Goal: Information Seeking & Learning: Check status

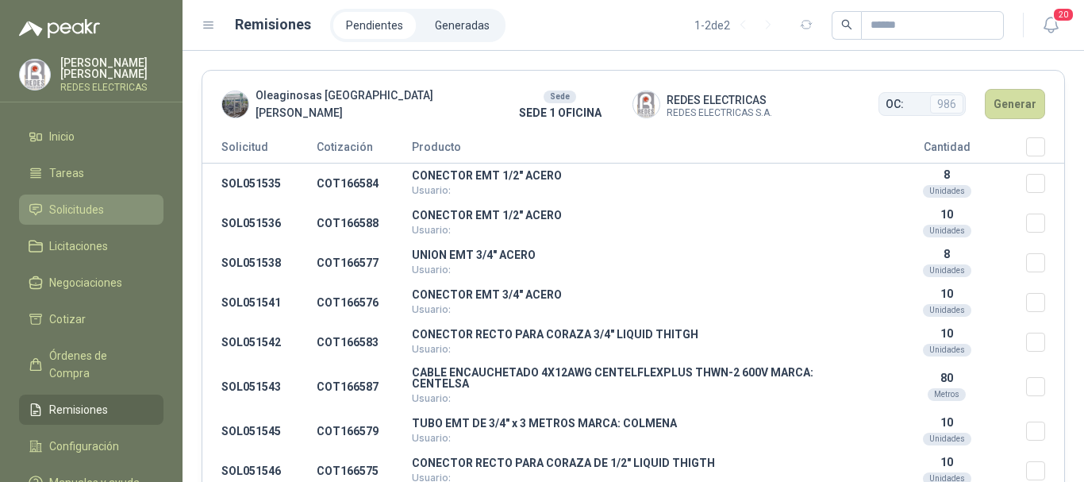
click at [96, 210] on span "Solicitudes" at bounding box center [76, 209] width 55 height 17
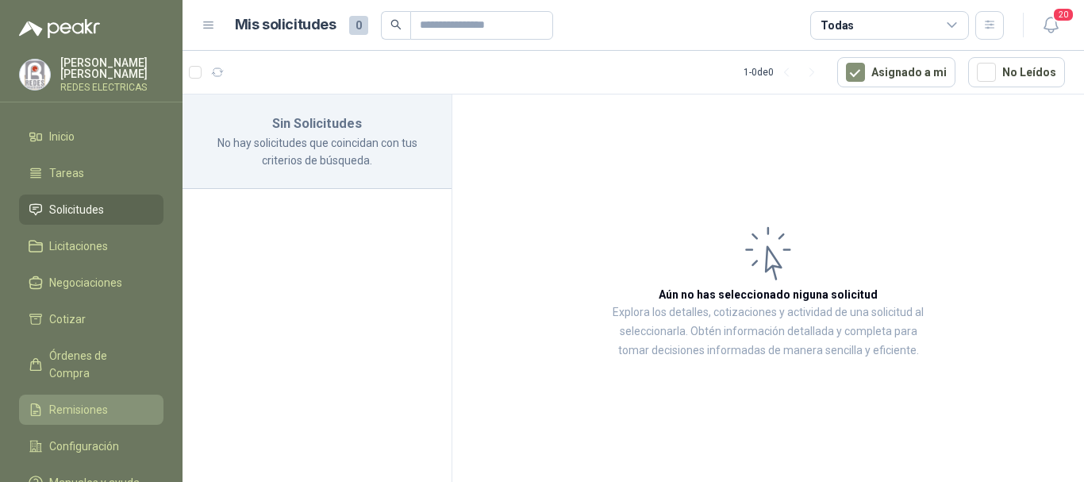
click at [92, 401] on span "Remisiones" at bounding box center [78, 409] width 59 height 17
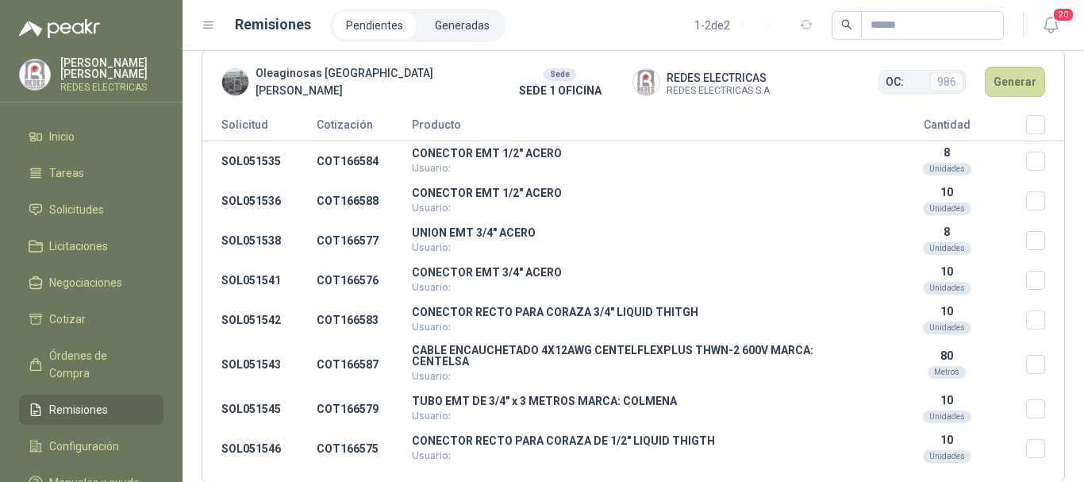
scroll to position [15, 0]
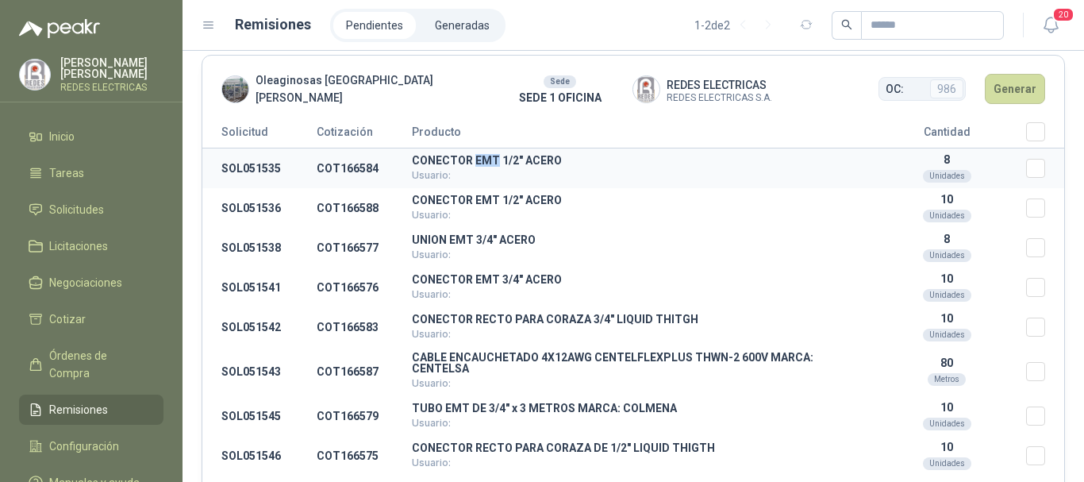
drag, startPoint x: 490, startPoint y: 161, endPoint x: 493, endPoint y: 182, distance: 20.9
click at [494, 160] on p "CONECTOR EMT 1/2" ACERO" at bounding box center [640, 160] width 456 height 11
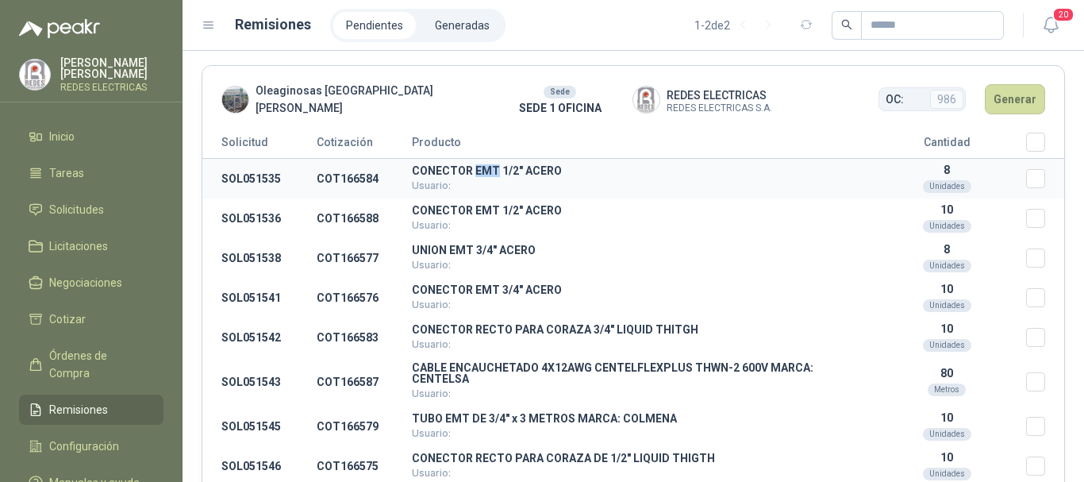
scroll to position [0, 0]
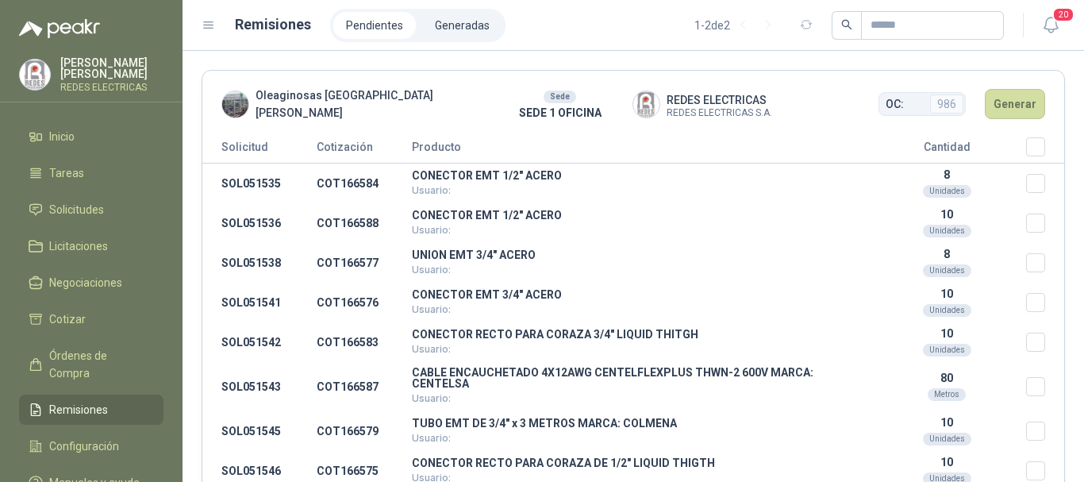
click at [1033, 149] on th "Seleccionar/deseleccionar" at bounding box center [1045, 150] width 38 height 26
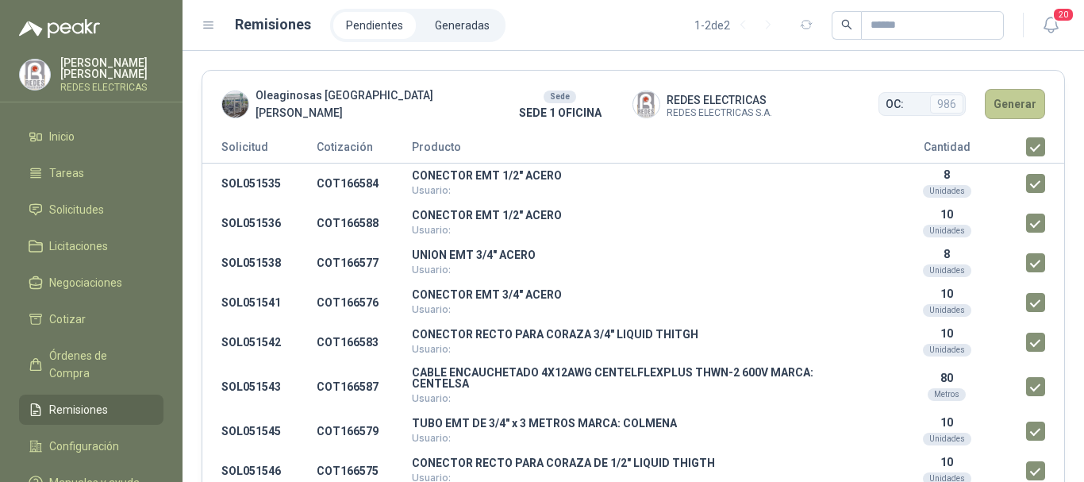
click at [1007, 98] on button "Generar" at bounding box center [1015, 104] width 60 height 30
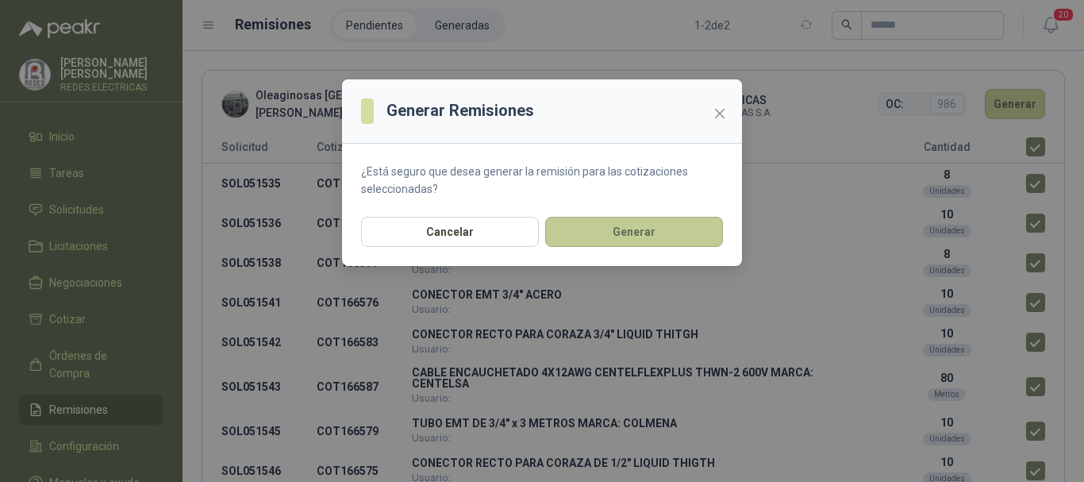
click at [599, 219] on button "Generar" at bounding box center [634, 232] width 178 height 30
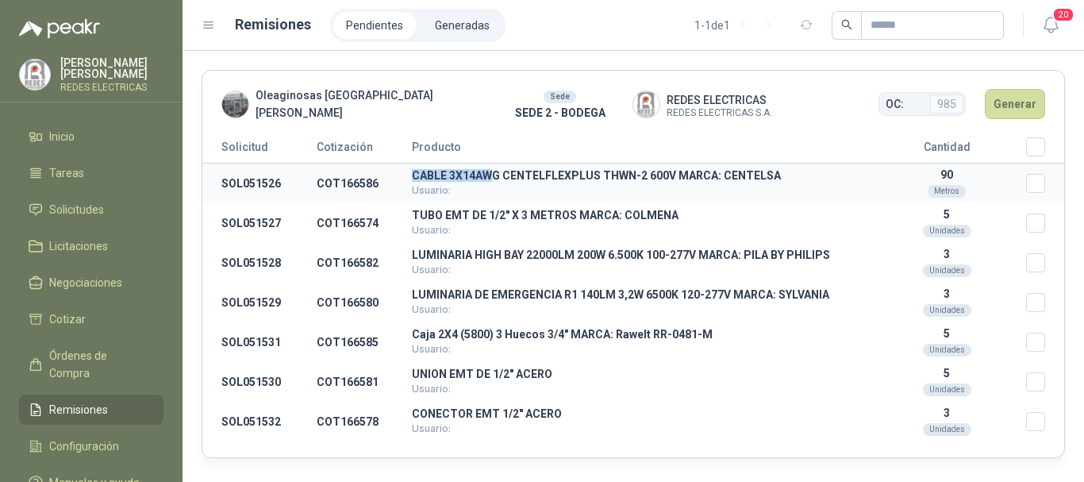
drag, startPoint x: 408, startPoint y: 173, endPoint x: 493, endPoint y: 177, distance: 85.0
click at [493, 171] on tr "SOL051526 COT166586 CABLE 3X14AWG CENTELFLEXPLUS THWN-2 600V MARCA: CENTELSA Us…" at bounding box center [633, 184] width 862 height 40
click at [533, 217] on p "TUBO EMT DE 1/2" X 3 METROS MARCA: COLMENA" at bounding box center [640, 215] width 456 height 11
drag, startPoint x: 484, startPoint y: 264, endPoint x: 564, endPoint y: 271, distance: 79.7
click at [559, 267] on td "LUMINARIA HIGH BAY 22000LM 200W 6.500K 100-277V MARCA: PILA BY PHILIPS Usuario:" at bounding box center [640, 263] width 456 height 40
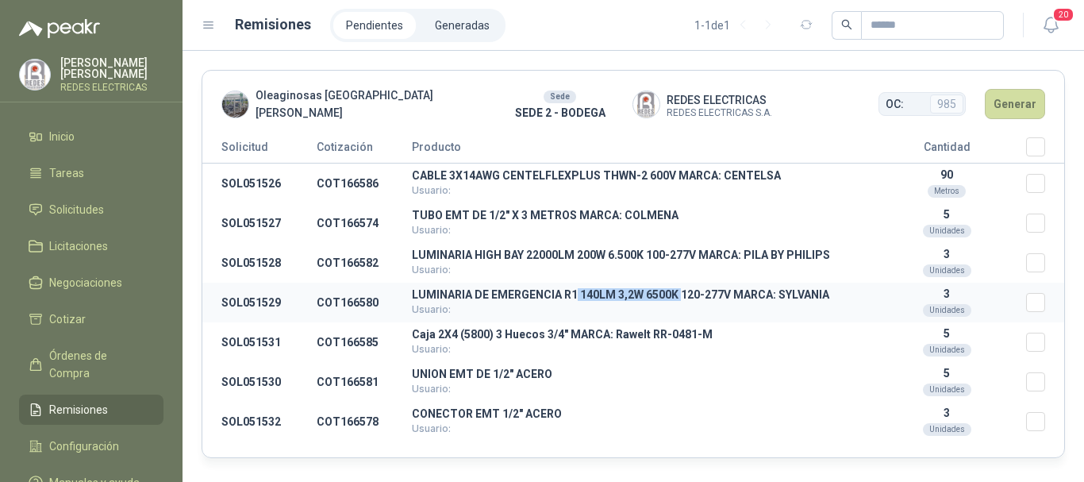
drag, startPoint x: 575, startPoint y: 295, endPoint x: 671, endPoint y: 295, distance: 96.0
click at [679, 295] on p "LUMINARIA DE EMERGENCIA R1 140LM 3,2W 6500K 120-277V MARCA: SYLVANIA" at bounding box center [640, 294] width 456 height 11
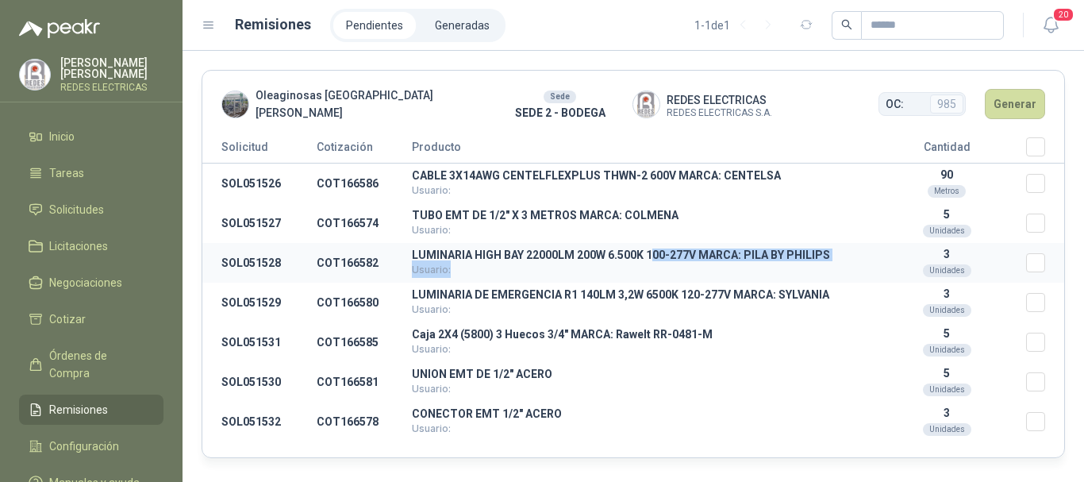
drag, startPoint x: 605, startPoint y: 263, endPoint x: 663, endPoint y: 256, distance: 58.3
click at [663, 256] on td "LUMINARIA HIGH BAY 22000LM 200W 6.500K 100-277V MARCA: PILA BY PHILIPS Usuario:" at bounding box center [640, 263] width 456 height 40
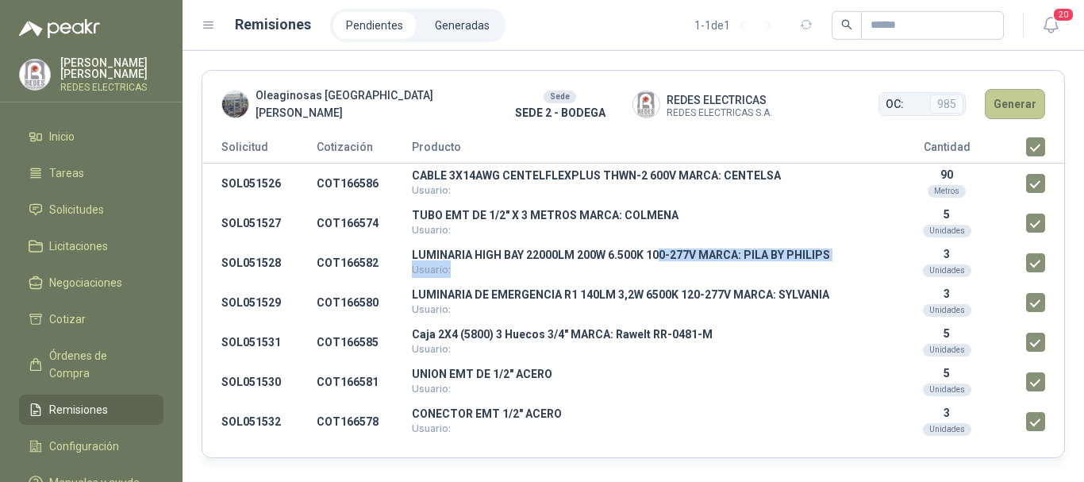
click at [1020, 110] on button "Generar" at bounding box center [1015, 104] width 60 height 30
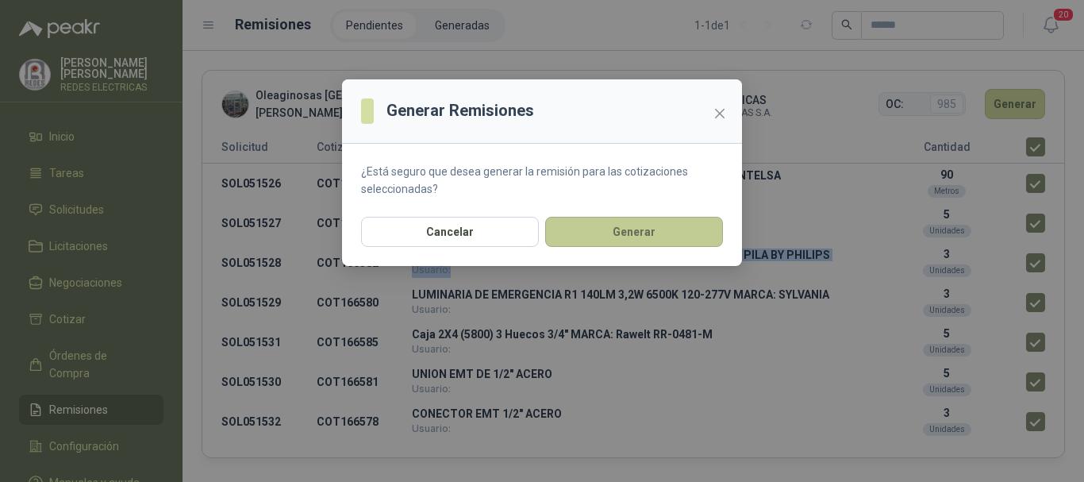
click at [680, 244] on button "Generar" at bounding box center [634, 232] width 178 height 30
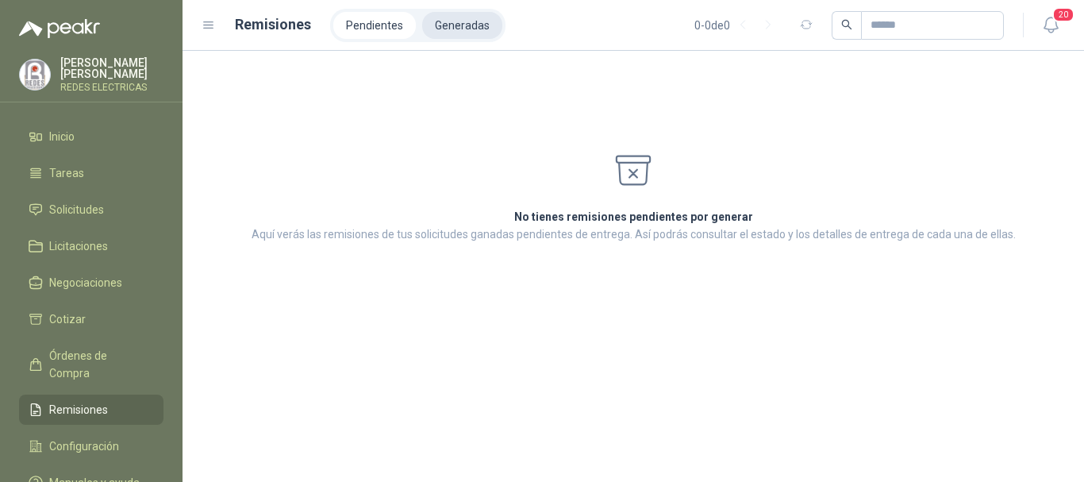
click at [459, 27] on li "Generadas" at bounding box center [462, 25] width 80 height 27
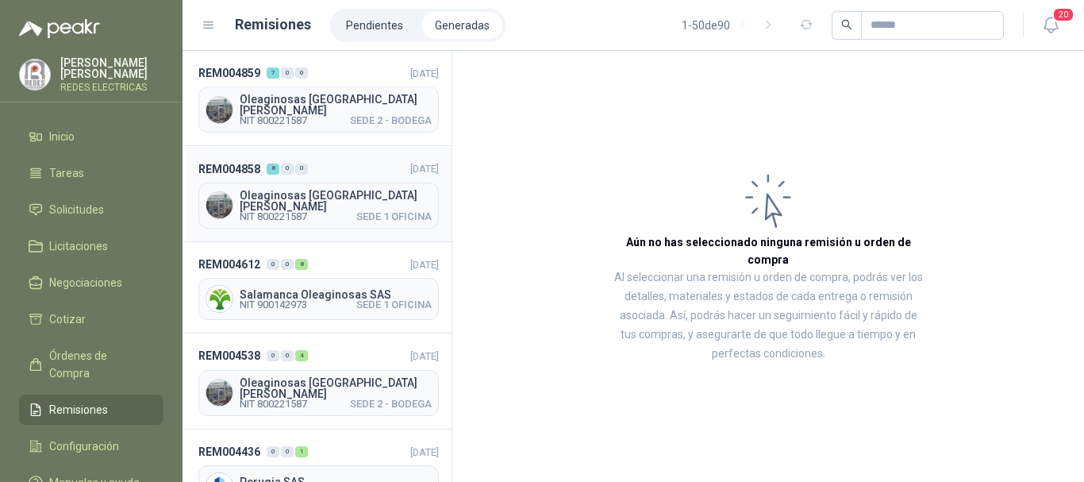
click at [325, 212] on div "Oleaginosas [GEOGRAPHIC_DATA][PERSON_NAME] NIT 800221587 SEDE 1 OFICINA" at bounding box center [318, 206] width 241 height 46
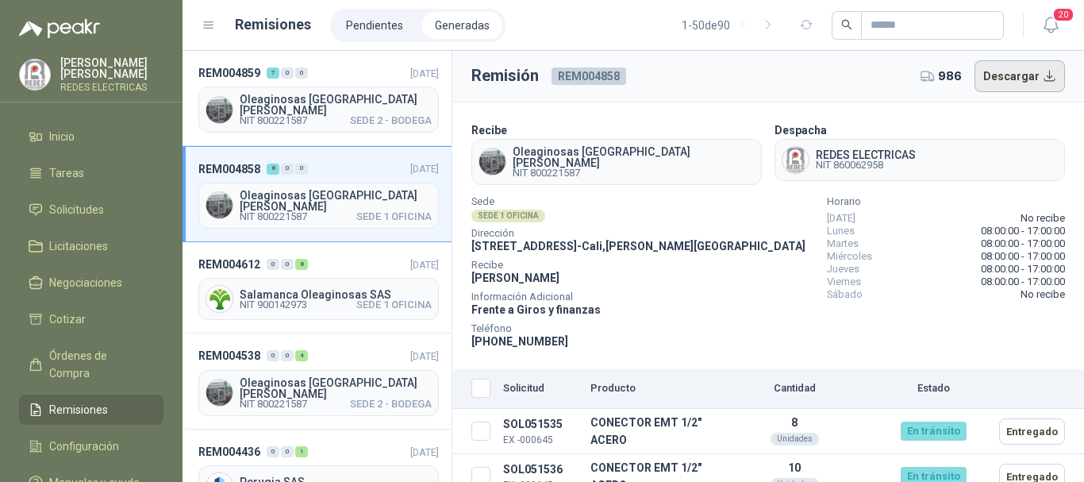
click at [1009, 81] on button "Descargar" at bounding box center [1020, 76] width 91 height 32
click at [361, 116] on span "SEDE 2 - BODEGA" at bounding box center [391, 121] width 82 height 10
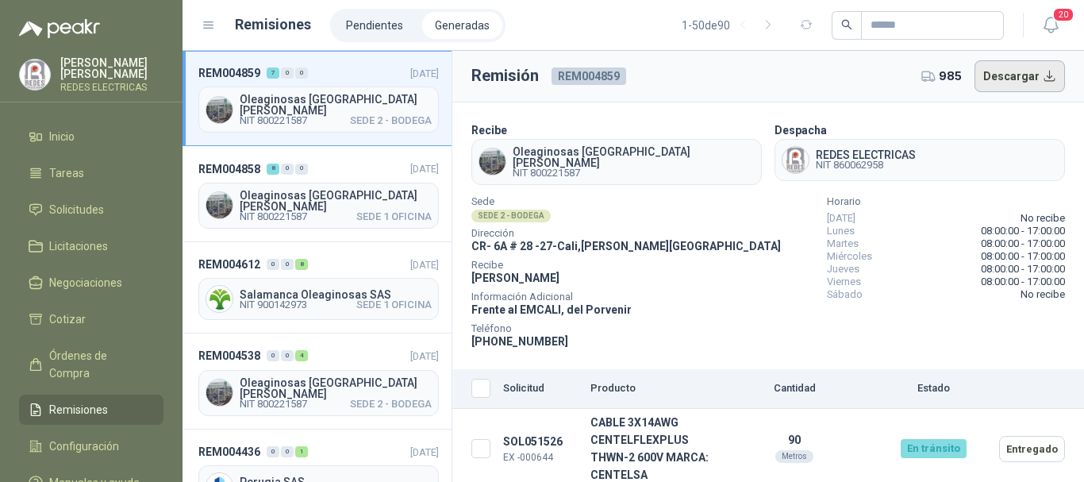
click at [1013, 70] on button "Descargar" at bounding box center [1020, 76] width 91 height 32
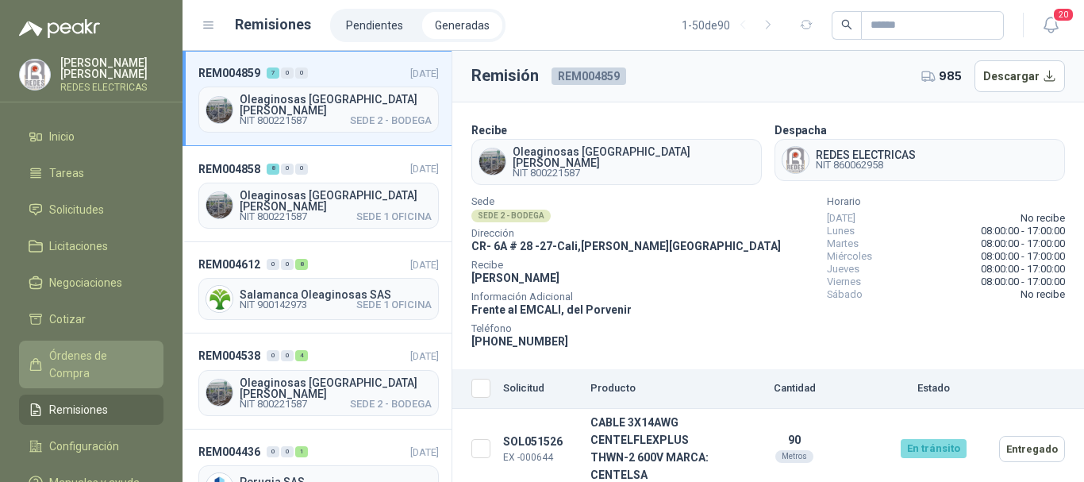
click at [118, 357] on span "Órdenes de Compra" at bounding box center [98, 364] width 99 height 35
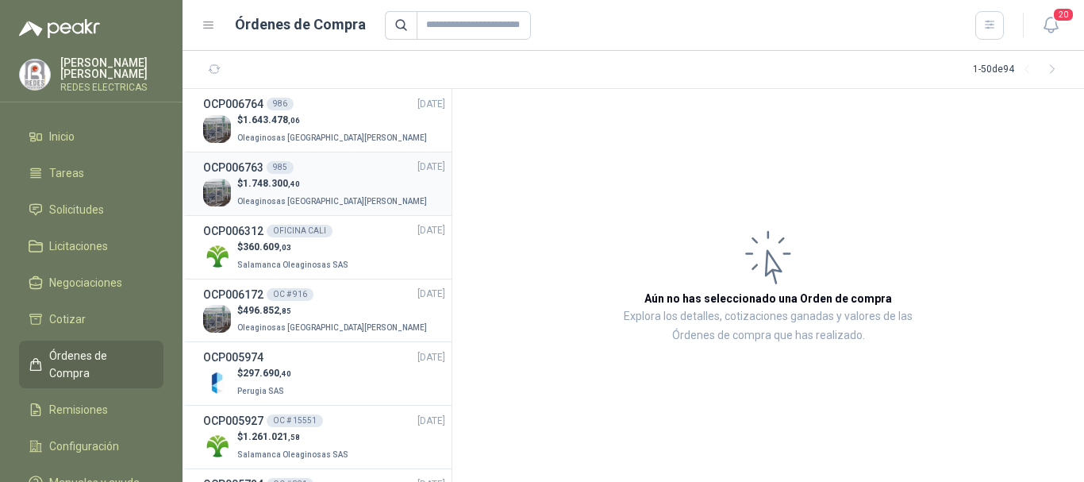
click at [344, 176] on div "$ 1.748.300 ,40 Oleaginosas [GEOGRAPHIC_DATA][PERSON_NAME]" at bounding box center [324, 192] width 242 height 33
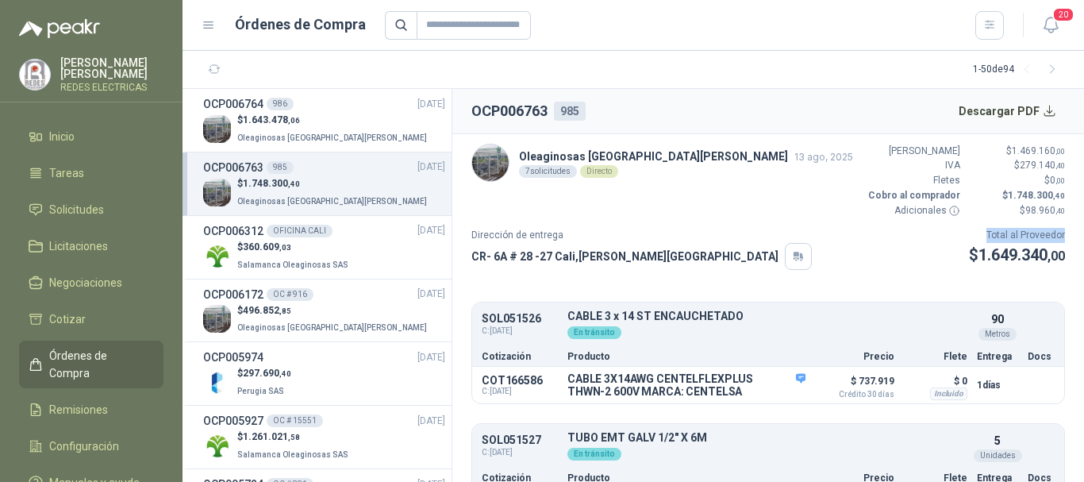
drag, startPoint x: 977, startPoint y: 237, endPoint x: 1051, endPoint y: 244, distance: 74.1
click at [1058, 236] on article "Oleaginosas [GEOGRAPHIC_DATA][PERSON_NAME] [DATE] 7 solicitudes Directo Valor B…" at bounding box center [768, 308] width 632 height 348
drag, startPoint x: 945, startPoint y: 256, endPoint x: 1060, endPoint y: 255, distance: 114.3
click at [1052, 256] on div "Dirección de entrega CR- 6A # 28 -27 [GEOGRAPHIC_DATA] , [PERSON_NAME][GEOGRAPH…" at bounding box center [768, 249] width 594 height 42
drag, startPoint x: 991, startPoint y: 197, endPoint x: 1054, endPoint y: 197, distance: 63.5
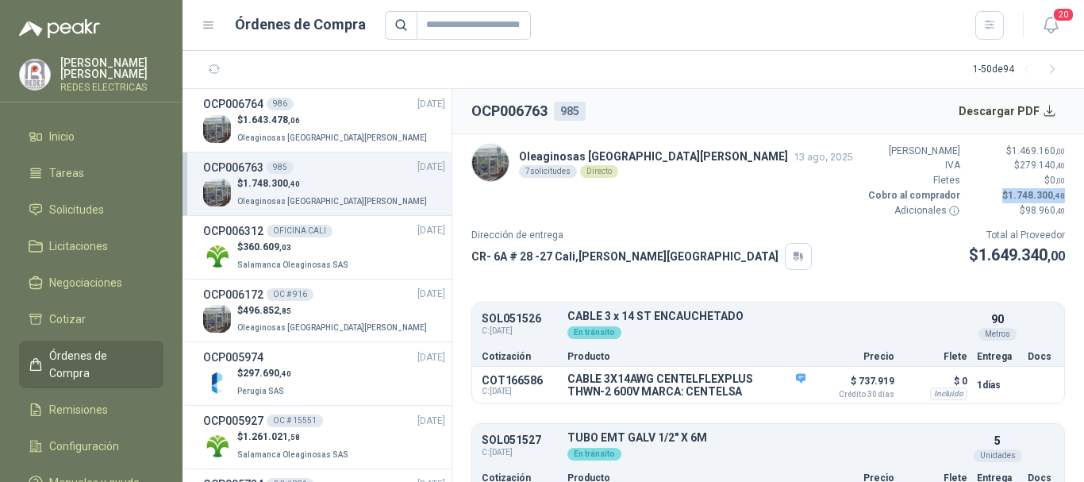
click at [1054, 197] on article "Oleaginosas [GEOGRAPHIC_DATA][PERSON_NAME] [DATE] 7 solicitudes Directo Valor B…" at bounding box center [768, 308] width 632 height 348
drag, startPoint x: 952, startPoint y: 254, endPoint x: 1051, endPoint y: 252, distance: 99.2
click at [1051, 252] on p "$ 1.649.340 ,00" at bounding box center [1017, 255] width 96 height 25
click at [339, 183] on div "$ 1.748.300 ,40 Oleaginosas [GEOGRAPHIC_DATA][PERSON_NAME]" at bounding box center [324, 192] width 242 height 33
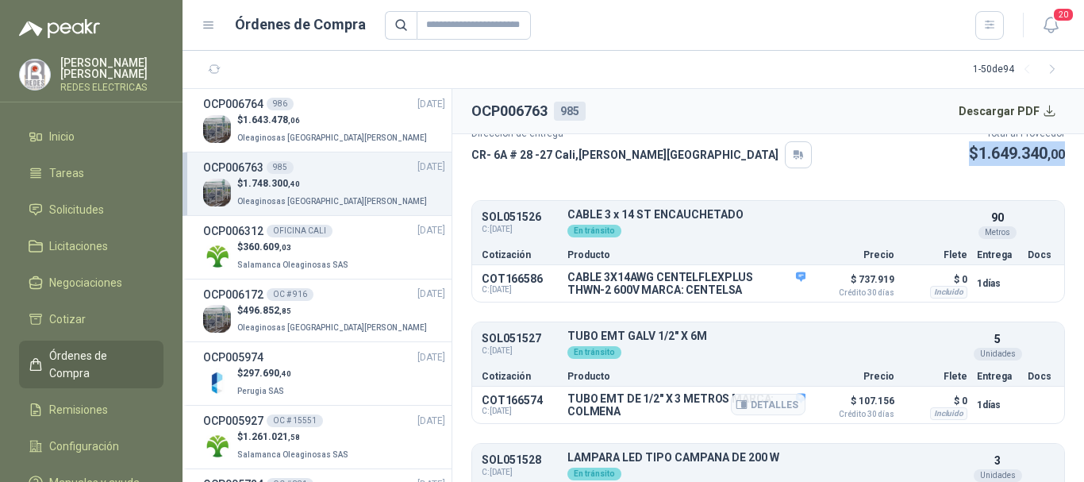
scroll to position [159, 0]
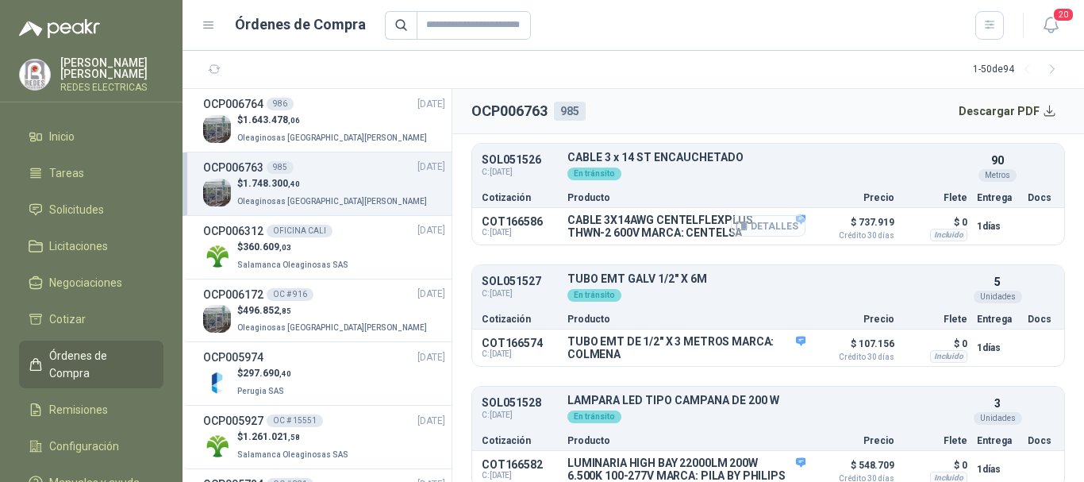
click at [751, 228] on button "Detalles" at bounding box center [768, 225] width 75 height 21
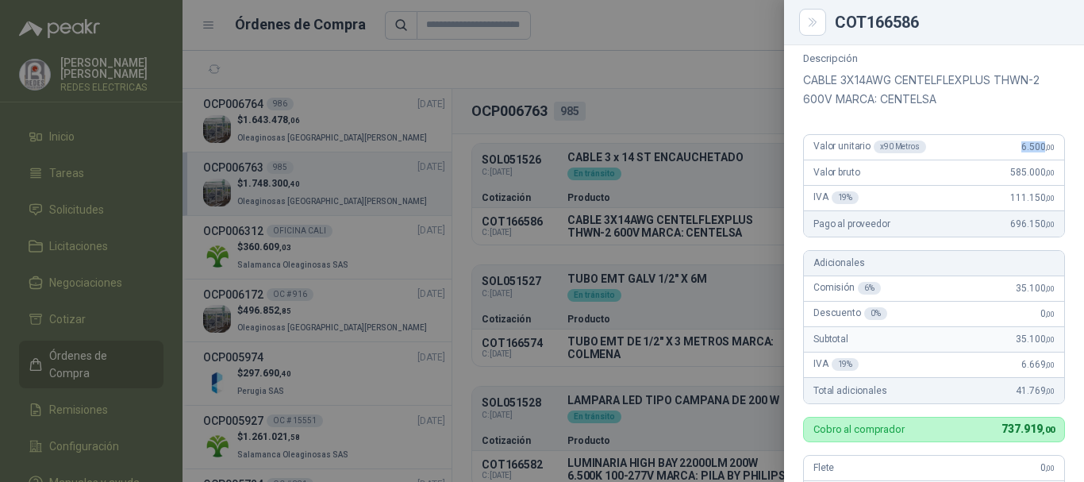
drag, startPoint x: 1006, startPoint y: 148, endPoint x: 1033, endPoint y: 148, distance: 26.2
click at [1033, 148] on div "Valor unitario x 90 Metros 6.500 ,00" at bounding box center [934, 147] width 260 height 25
drag, startPoint x: 822, startPoint y: 146, endPoint x: 1033, endPoint y: 145, distance: 211.1
click at [1033, 145] on div "Valor unitario x 90 Metros 6.500 ,00" at bounding box center [934, 147] width 260 height 25
click at [951, 134] on article "Valor unitario x 90 Metros 6.500 ,00 Valor bruto 585.000 ,00 IVA 19 % 111.150 ,…" at bounding box center [934, 185] width 262 height 103
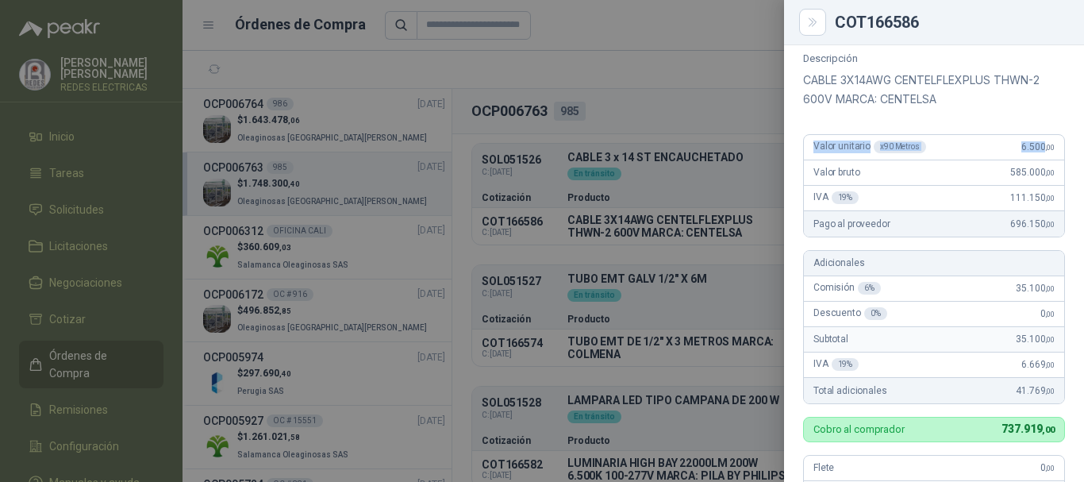
click at [995, 142] on div "Valor unitario x 90 Metros 6.500 ,00" at bounding box center [934, 147] width 260 height 25
click at [803, 21] on button "Close" at bounding box center [812, 22] width 27 height 27
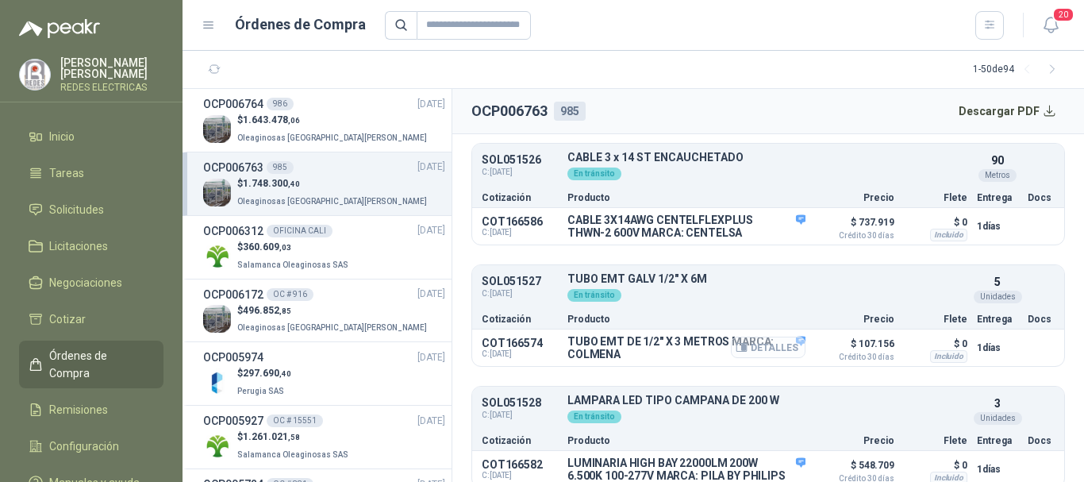
click at [753, 353] on button "Detalles" at bounding box center [768, 347] width 75 height 21
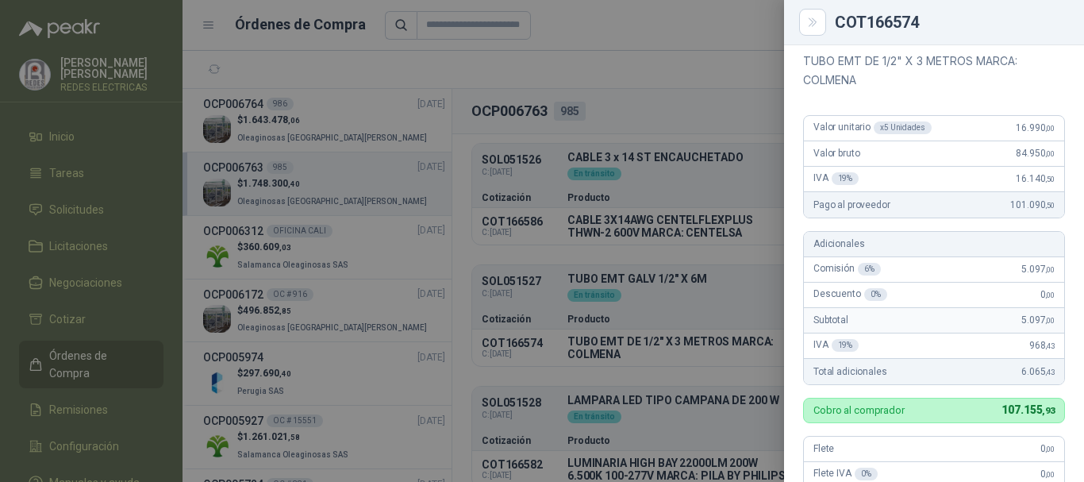
scroll to position [140, 0]
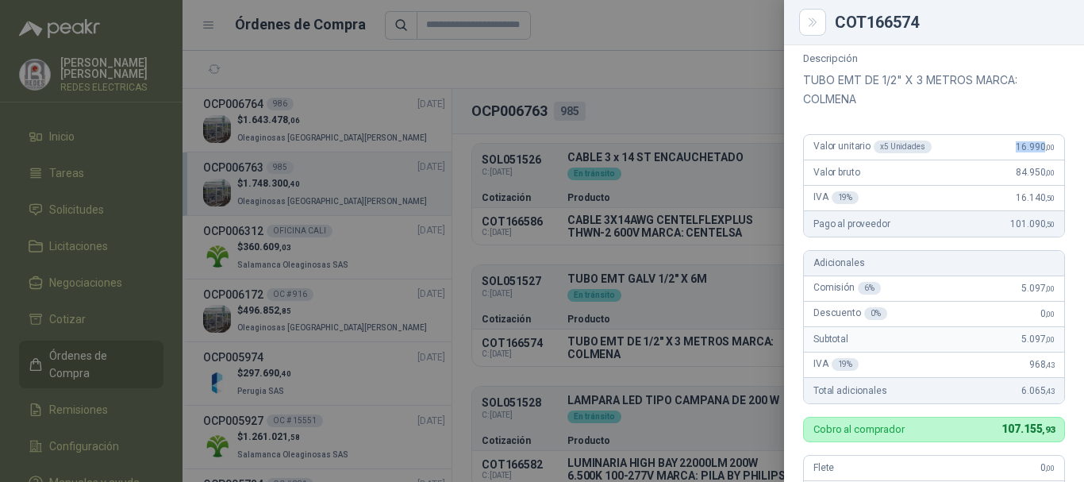
drag, startPoint x: 1006, startPoint y: 142, endPoint x: 1032, endPoint y: 148, distance: 27.0
click at [1032, 148] on span "16.990 ,00" at bounding box center [1035, 146] width 39 height 11
copy span "16.990"
click at [806, 39] on div "COT166574" at bounding box center [934, 22] width 300 height 45
click at [810, 24] on icon "Close" at bounding box center [812, 22] width 13 height 13
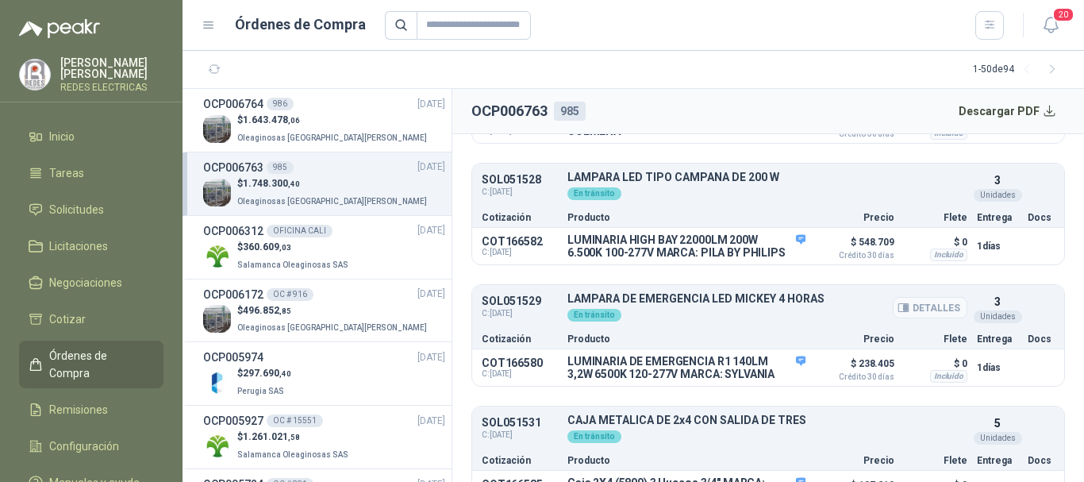
scroll to position [397, 0]
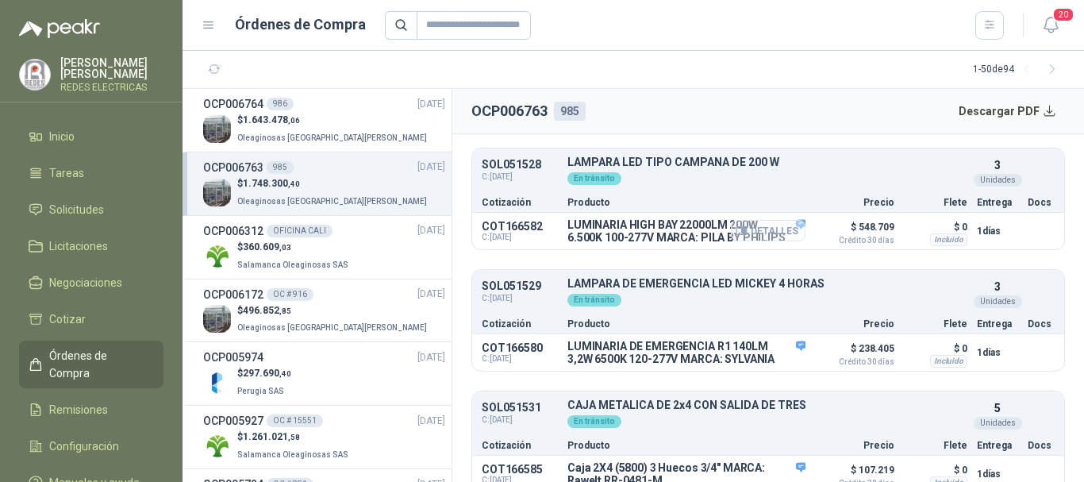
click at [759, 235] on button "Detalles" at bounding box center [768, 230] width 75 height 21
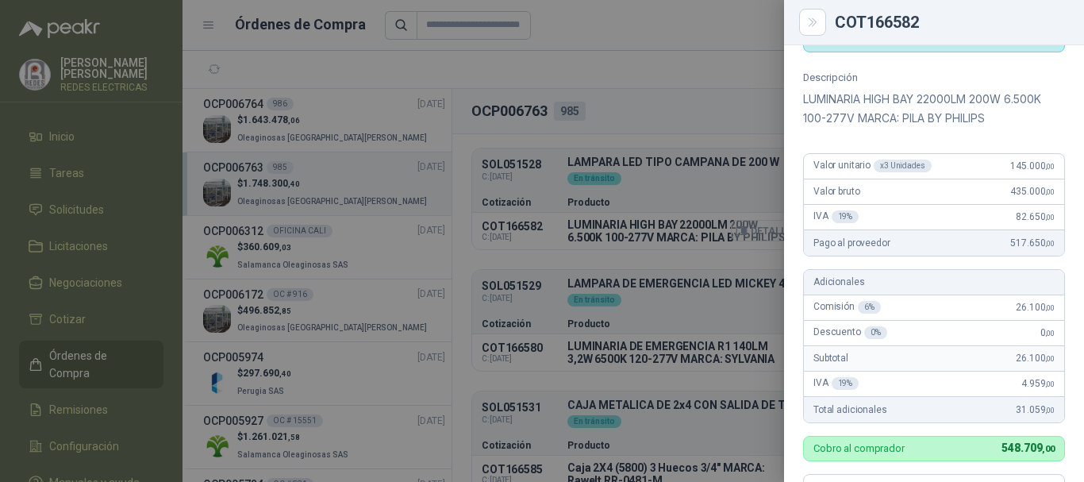
scroll to position [159, 0]
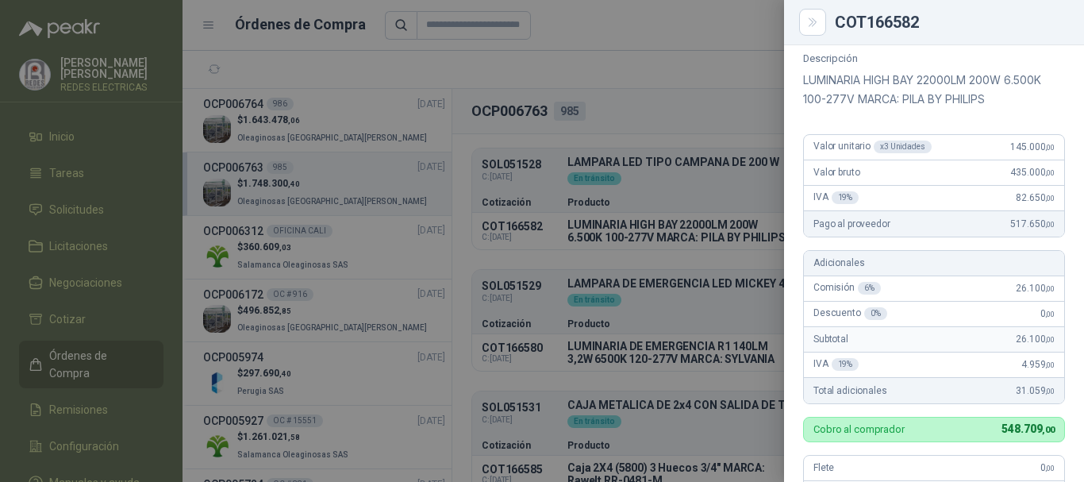
click at [805, 29] on button "Close" at bounding box center [812, 22] width 27 height 27
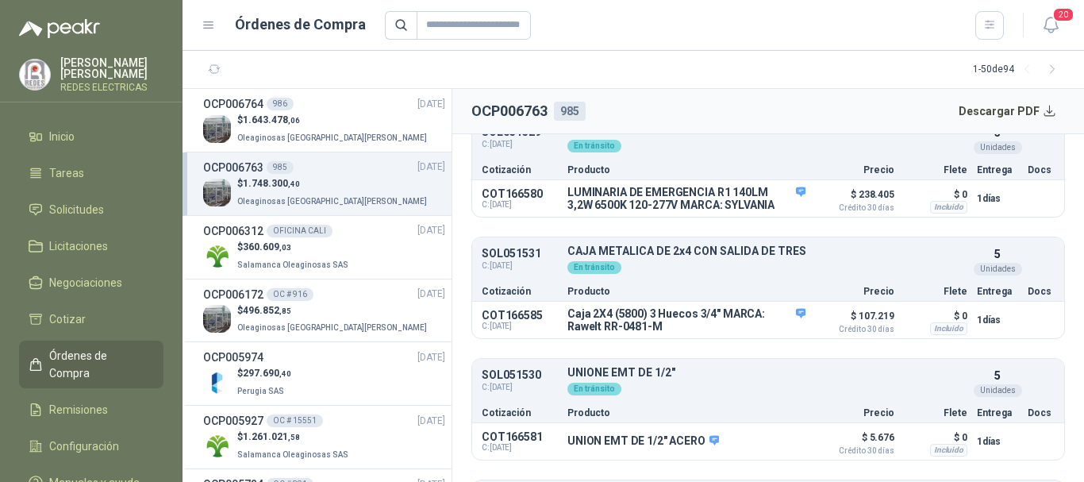
scroll to position [556, 0]
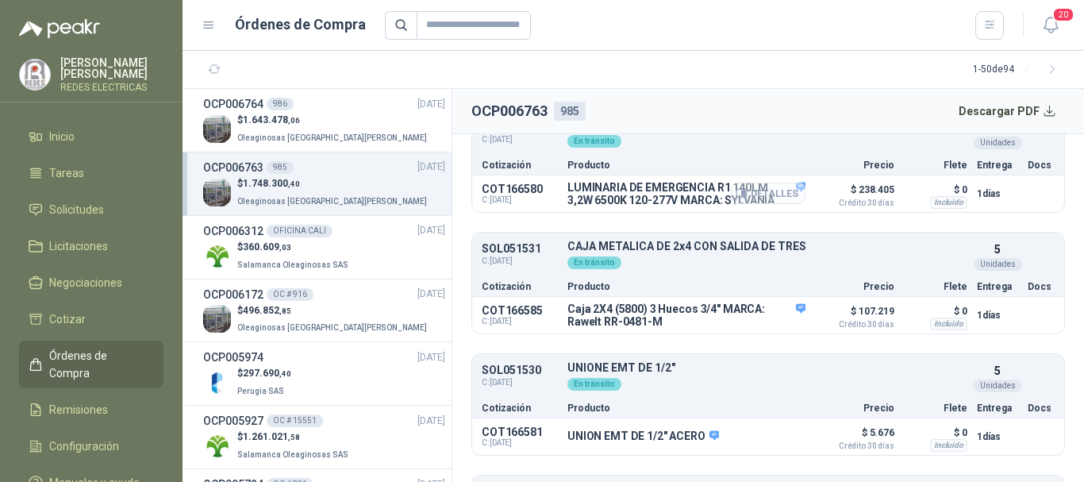
click at [754, 204] on button "Detalles" at bounding box center [768, 193] width 75 height 21
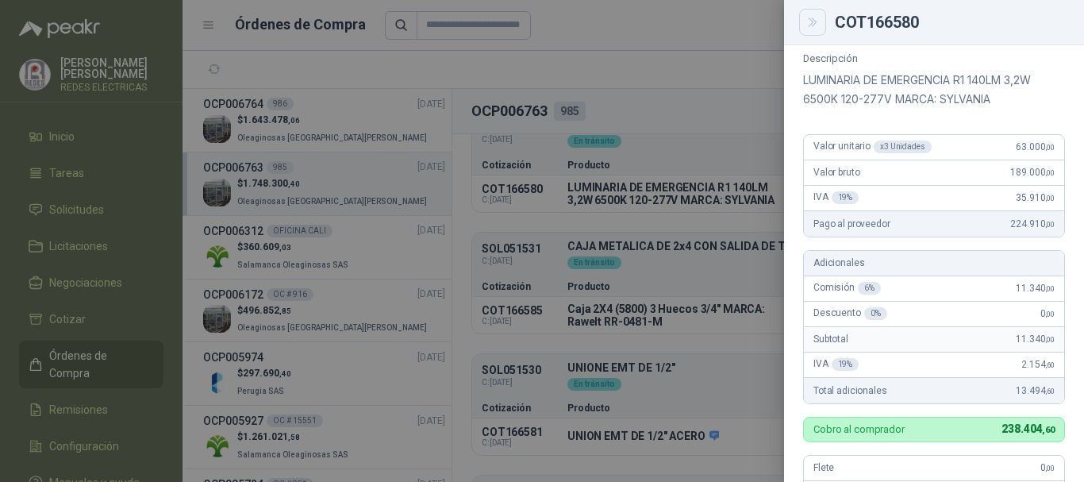
click at [814, 22] on icon "Close" at bounding box center [812, 22] width 13 height 13
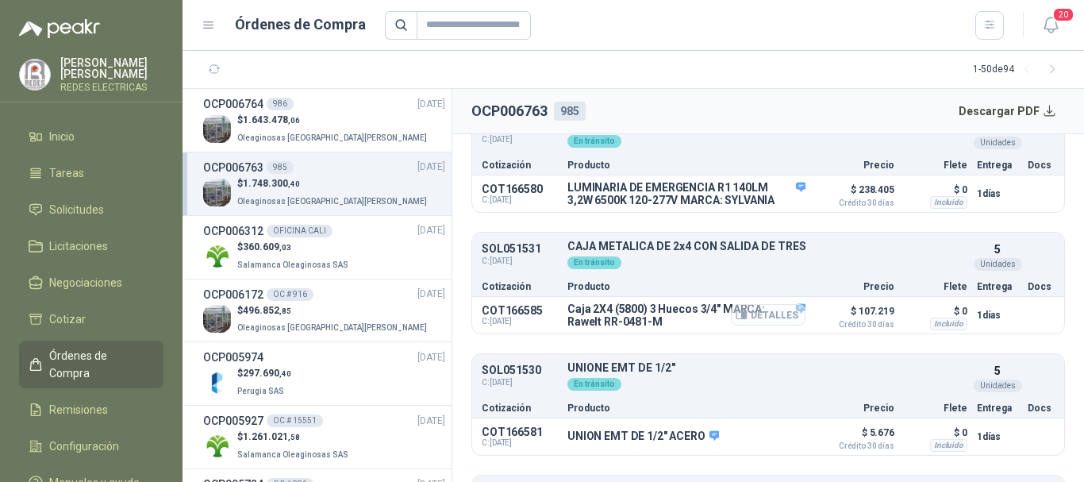
click at [767, 325] on button "Detalles" at bounding box center [768, 314] width 75 height 21
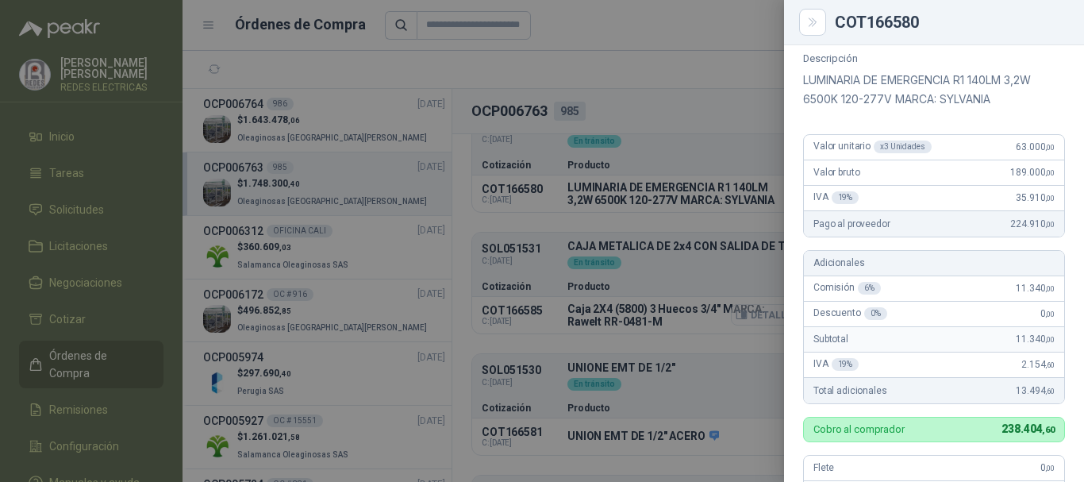
scroll to position [140, 0]
click at [814, 17] on icon "Close" at bounding box center [812, 22] width 13 height 13
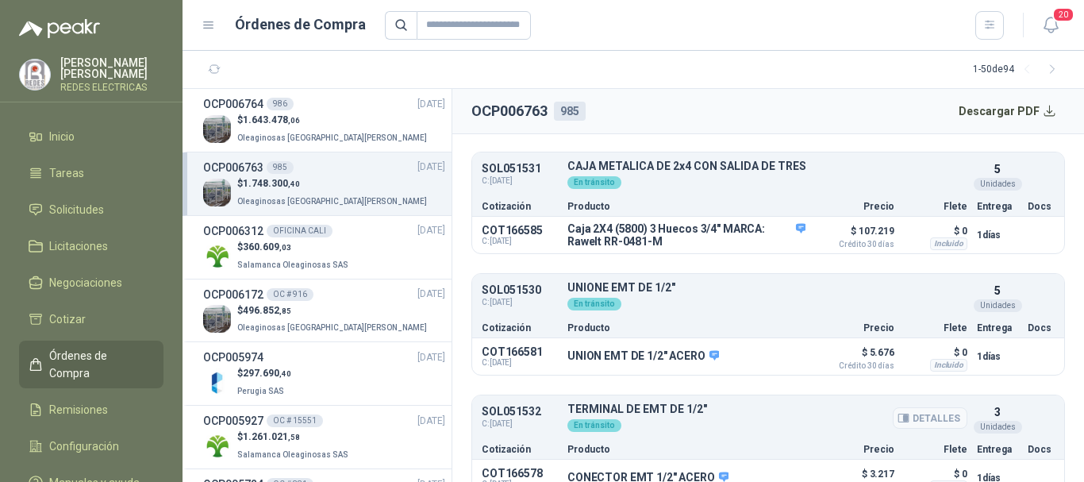
scroll to position [673, 0]
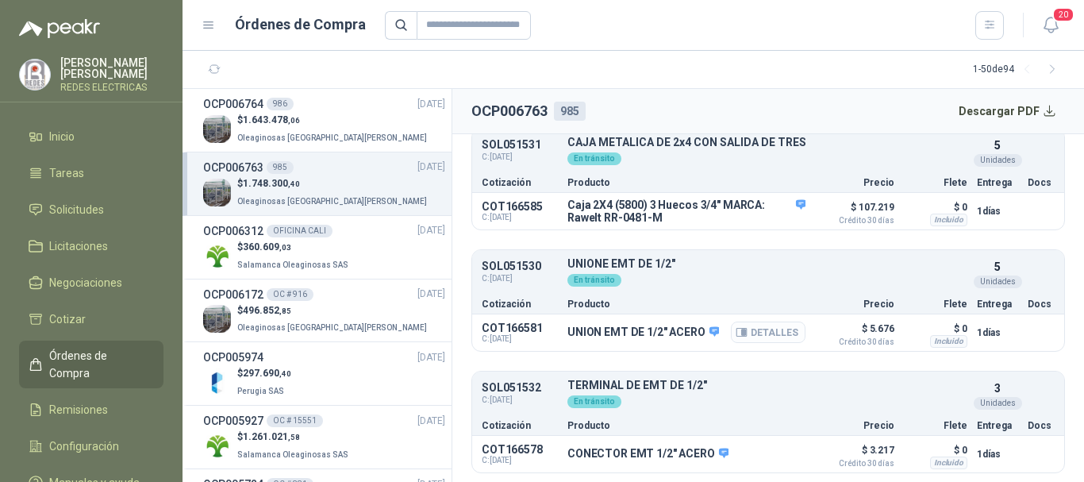
click at [767, 335] on button "Detalles" at bounding box center [768, 331] width 75 height 21
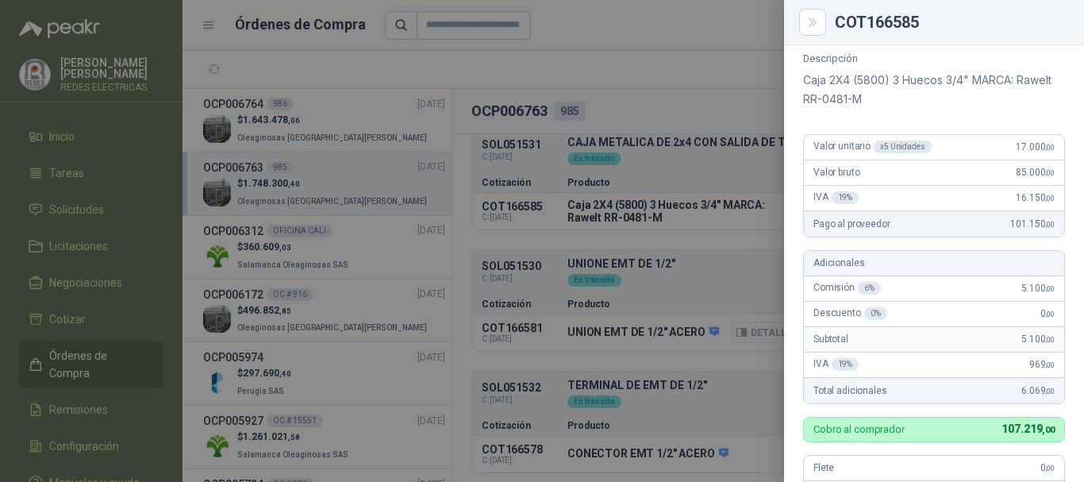
scroll to position [121, 0]
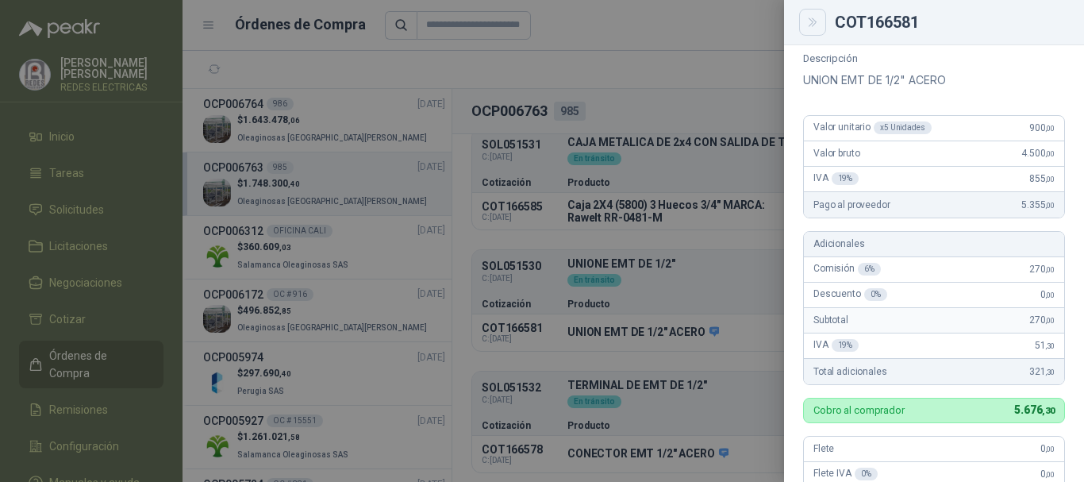
click at [810, 25] on icon "Close" at bounding box center [812, 22] width 7 height 8
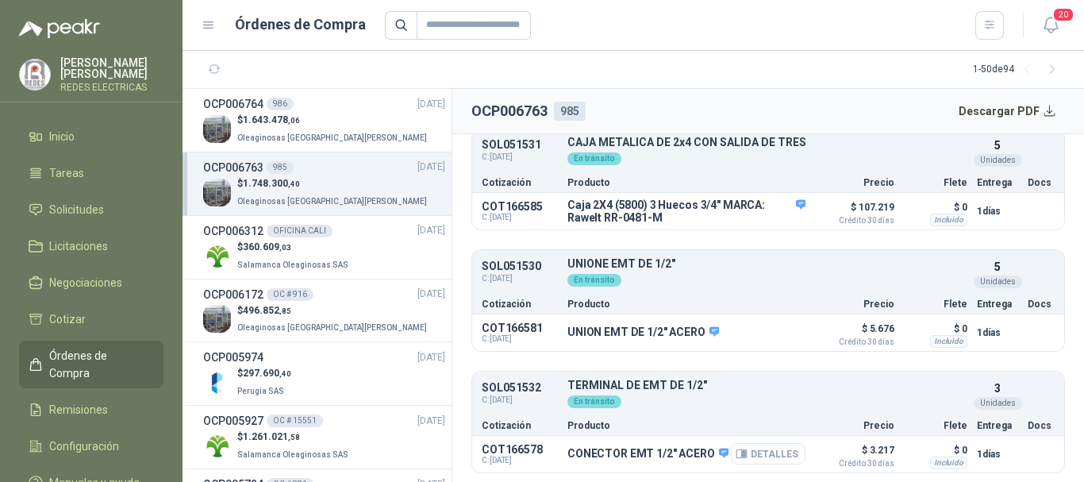
click at [750, 452] on button "Detalles" at bounding box center [768, 453] width 75 height 21
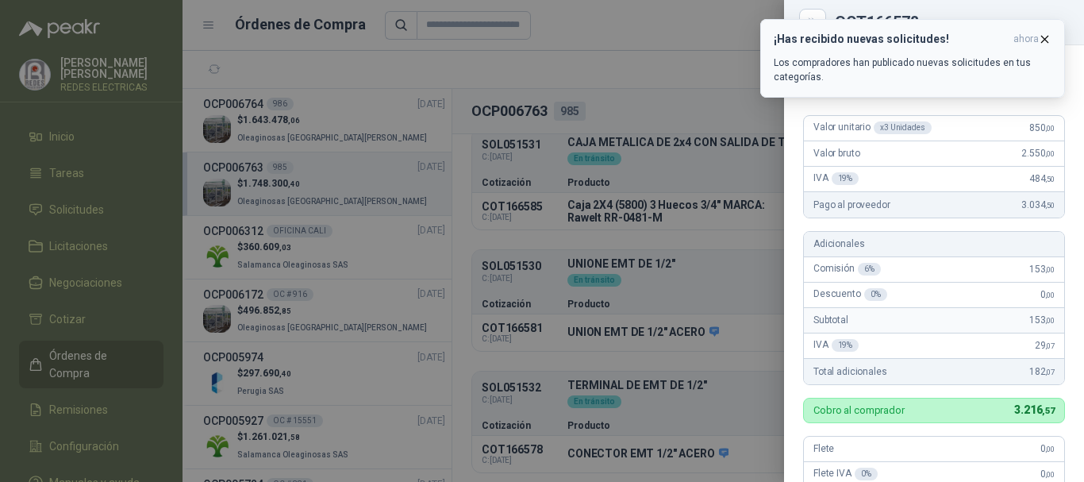
click at [1045, 38] on icon "button" at bounding box center [1044, 39] width 13 height 13
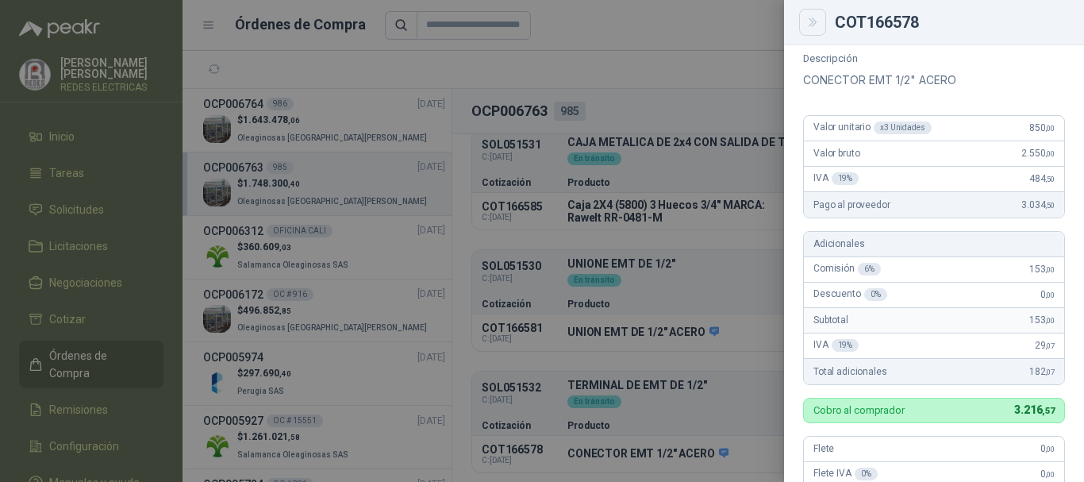
click at [810, 22] on icon "Close" at bounding box center [812, 22] width 13 height 13
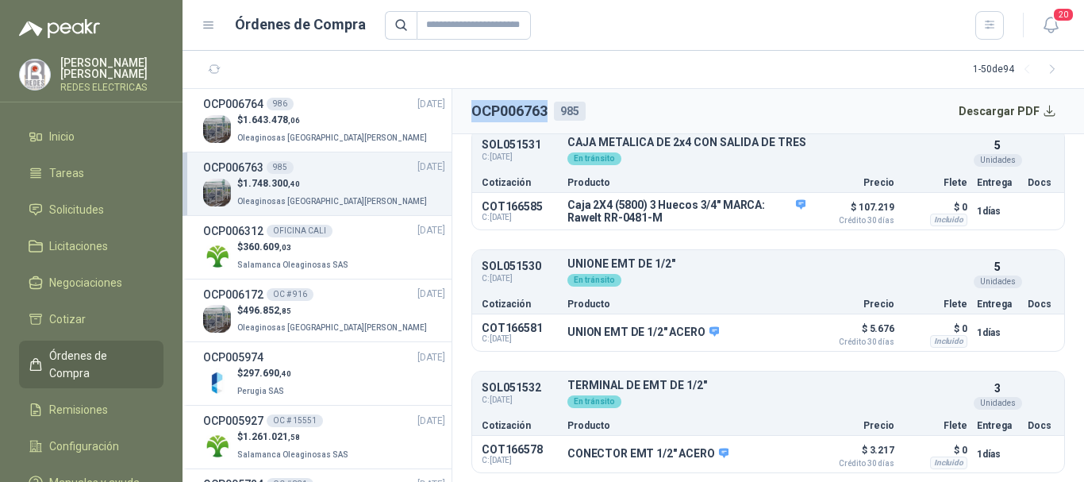
drag, startPoint x: 471, startPoint y: 110, endPoint x: 547, endPoint y: 112, distance: 76.2
click at [547, 112] on header "OCP006763 985 Descargar PDF" at bounding box center [768, 111] width 632 height 45
copy h2 "OCP006763"
click at [371, 107] on div "OCP006764 986 [DATE]" at bounding box center [324, 103] width 242 height 17
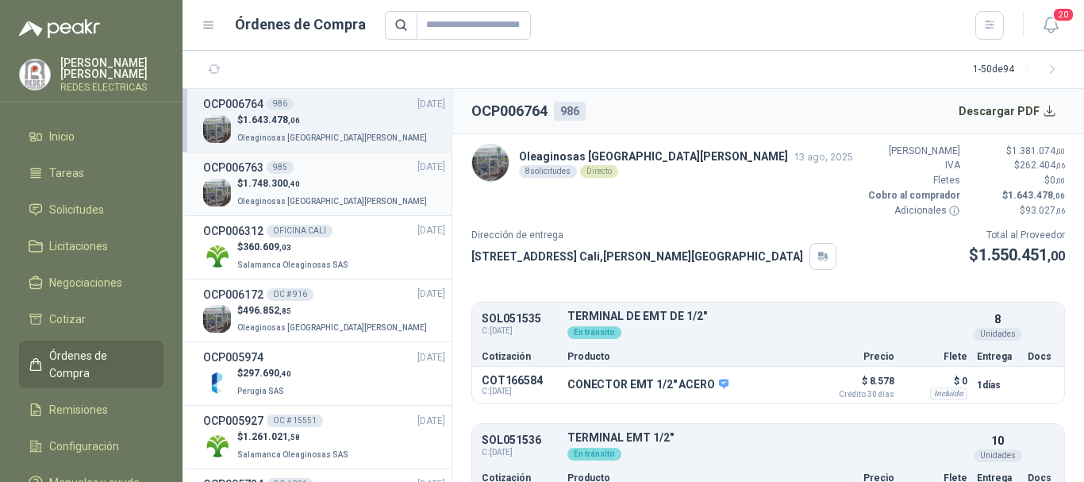
click at [336, 191] on div "$ 1.748.300 ,40 Oleaginosas [GEOGRAPHIC_DATA][PERSON_NAME]" at bounding box center [324, 192] width 242 height 33
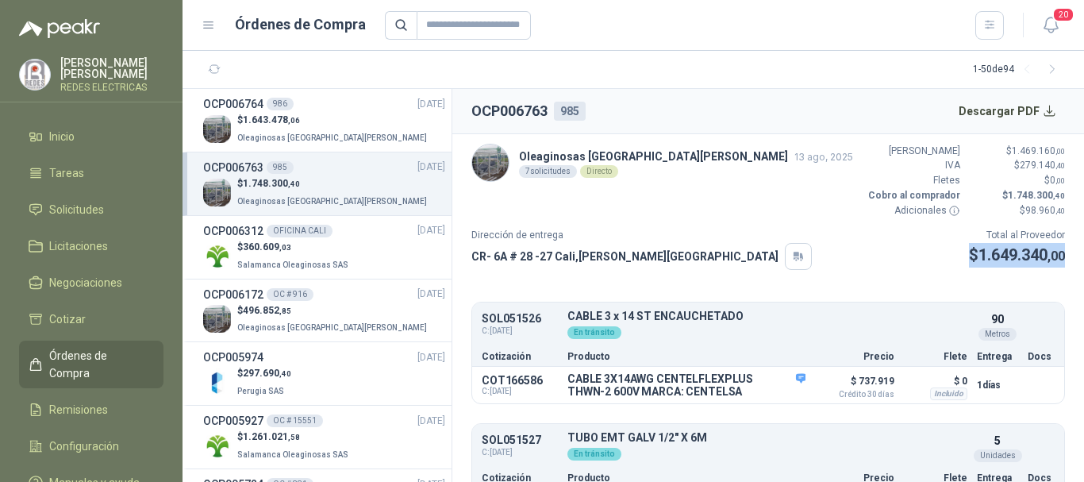
drag, startPoint x: 1012, startPoint y: 255, endPoint x: 1078, endPoint y: 256, distance: 65.9
click at [1078, 256] on article "Oleaginosas [GEOGRAPHIC_DATA][PERSON_NAME] [DATE] 7 solicitudes Directo Valor B…" at bounding box center [768, 308] width 632 height 348
click at [344, 109] on div "OCP006764 986 [DATE]" at bounding box center [324, 103] width 242 height 17
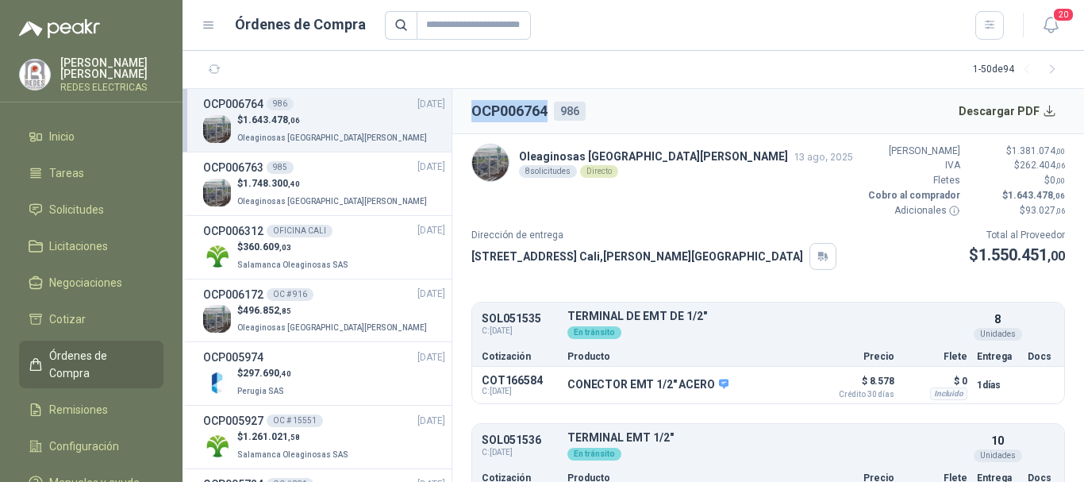
drag, startPoint x: 473, startPoint y: 111, endPoint x: 549, endPoint y: 111, distance: 76.2
click at [549, 111] on div "OCP006764 986" at bounding box center [528, 111] width 114 height 22
copy h2 "OCP006764"
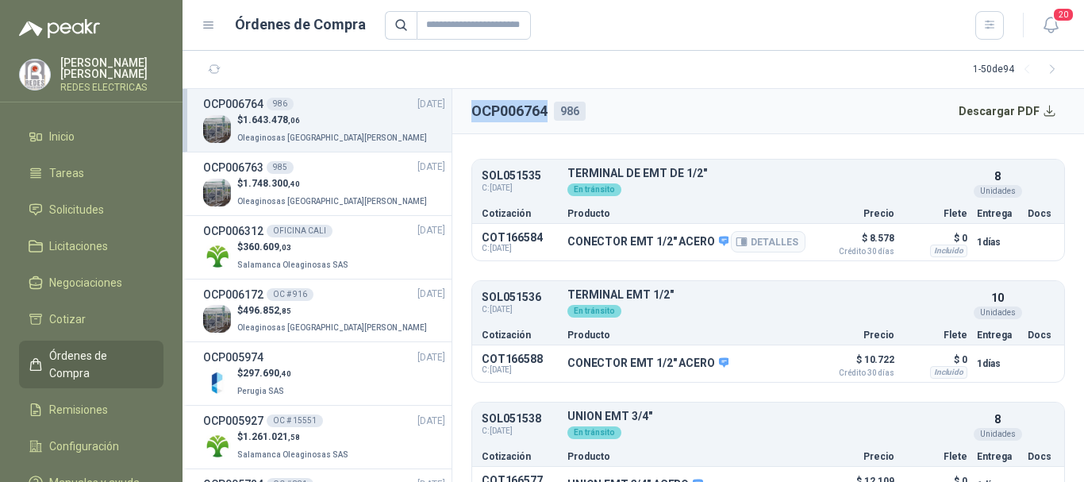
scroll to position [159, 0]
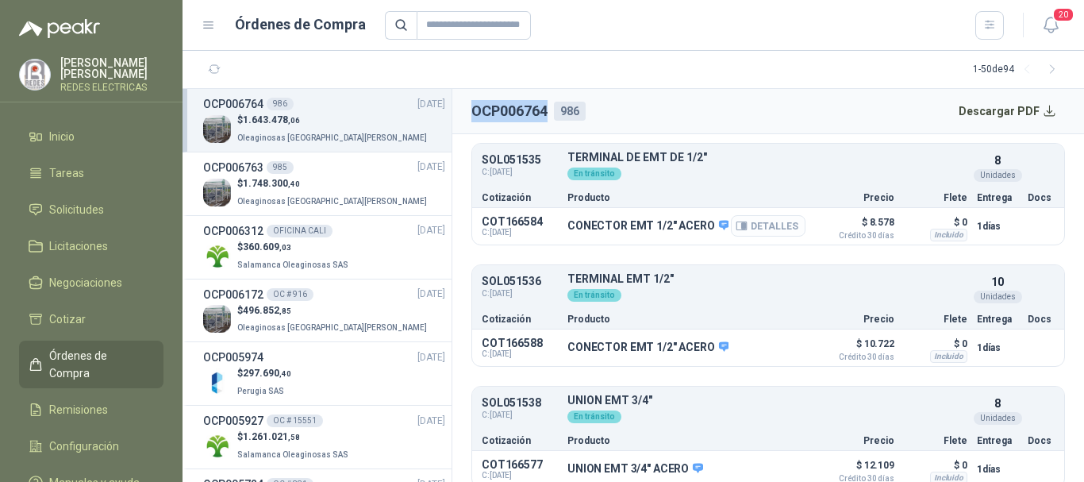
click at [742, 228] on button "Detalles" at bounding box center [768, 225] width 75 height 21
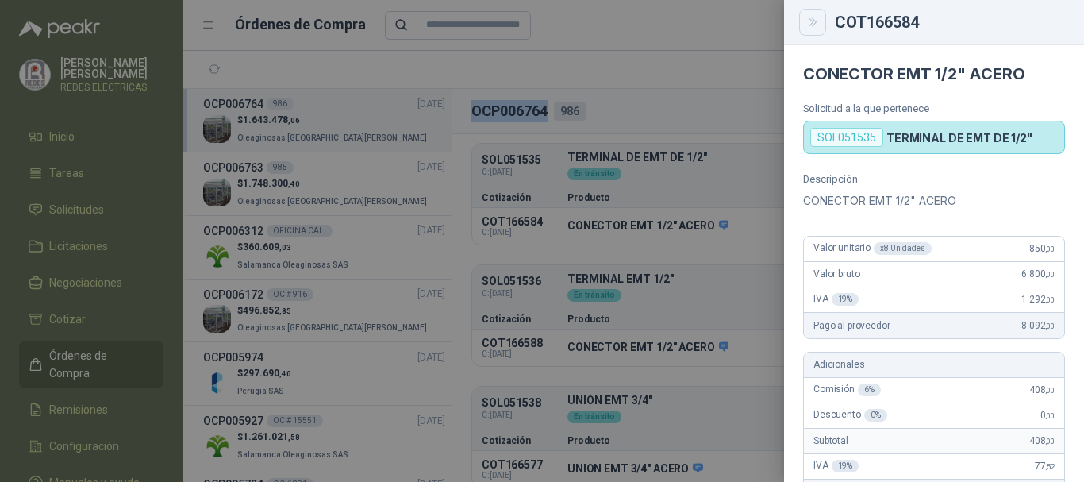
click at [803, 22] on button "Close" at bounding box center [812, 22] width 27 height 27
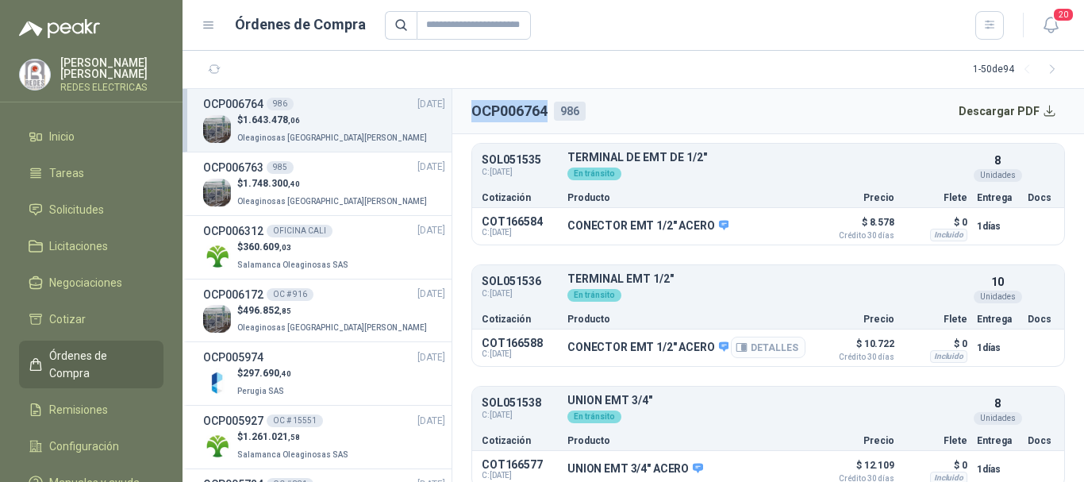
click at [760, 345] on button "Detalles" at bounding box center [768, 347] width 75 height 21
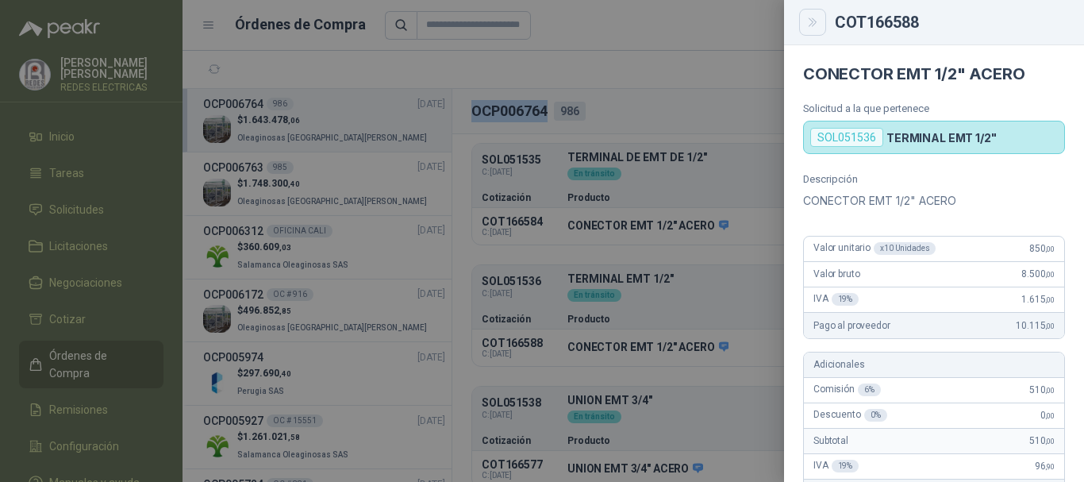
click at [811, 26] on icon "Close" at bounding box center [812, 22] width 13 height 13
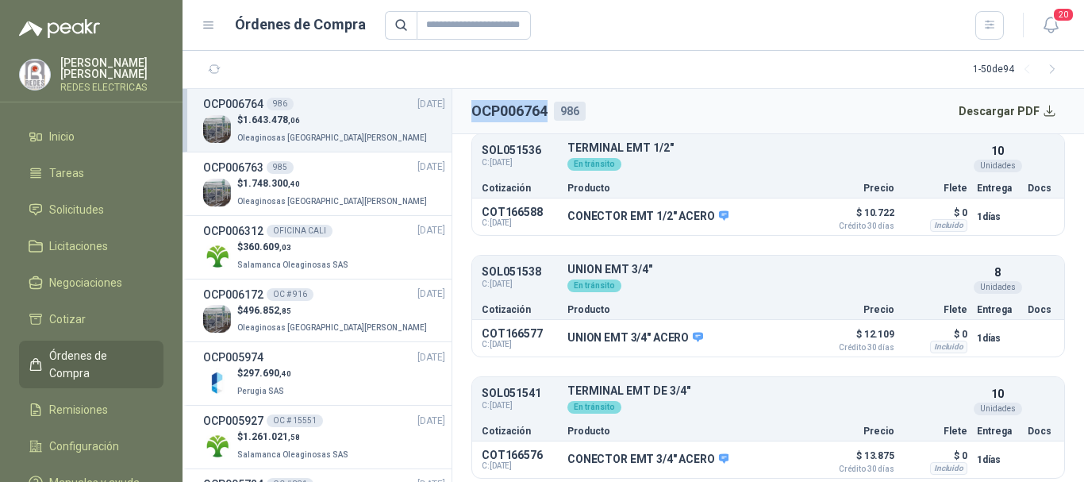
scroll to position [317, 0]
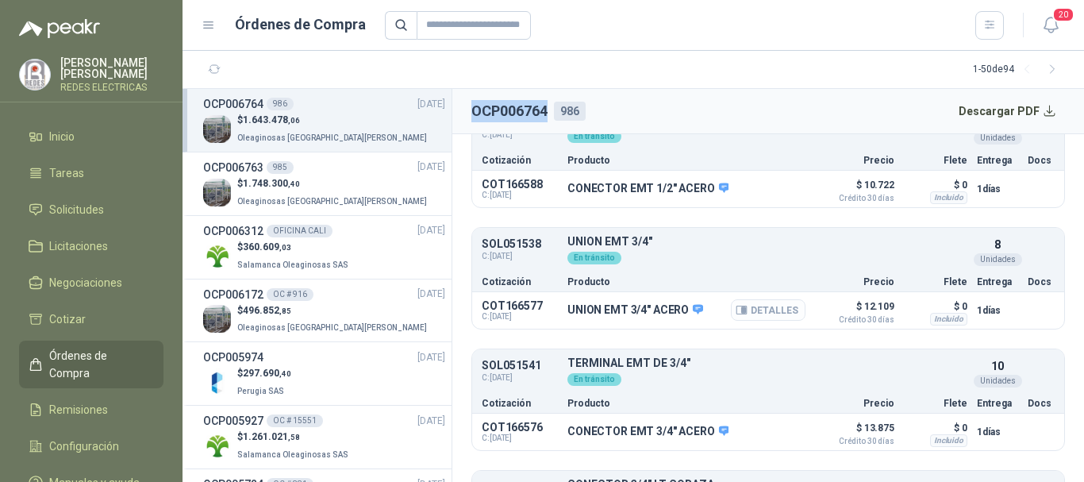
click at [760, 309] on button "Detalles" at bounding box center [768, 309] width 75 height 21
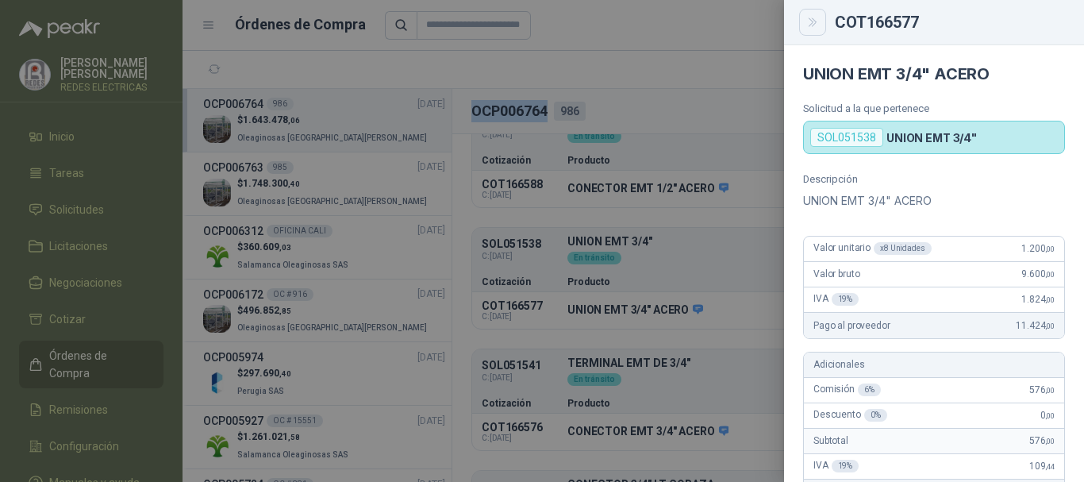
click at [817, 25] on icon "Close" at bounding box center [812, 22] width 13 height 13
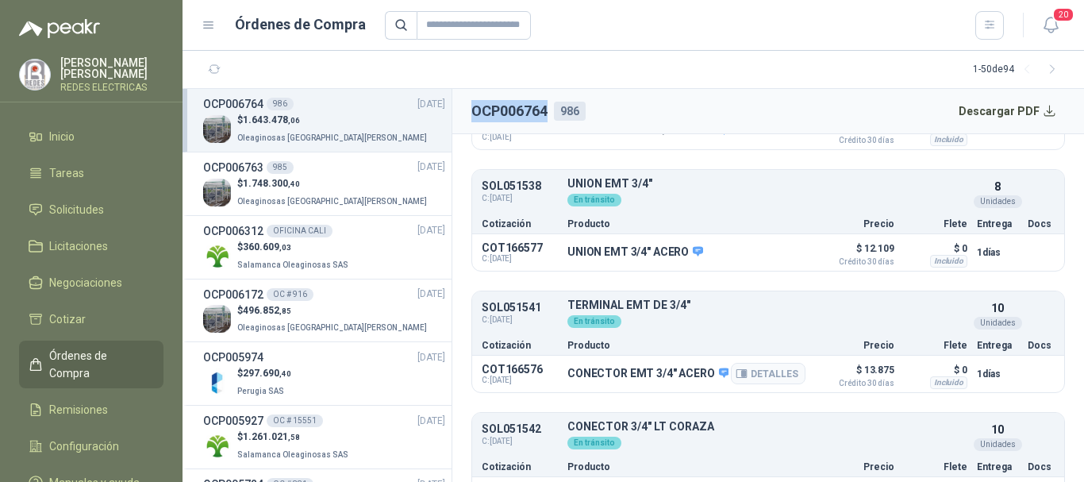
scroll to position [397, 0]
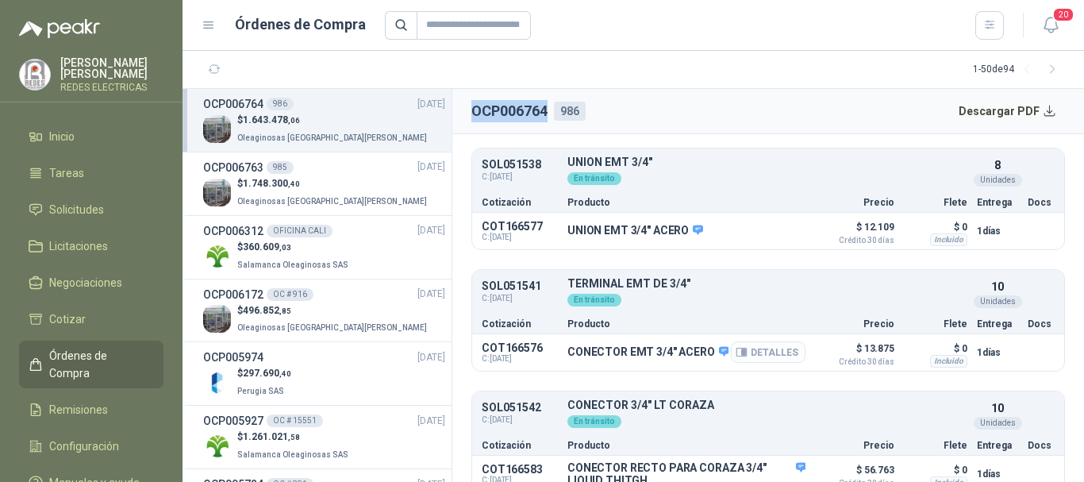
click at [768, 355] on button "Detalles" at bounding box center [768, 351] width 75 height 21
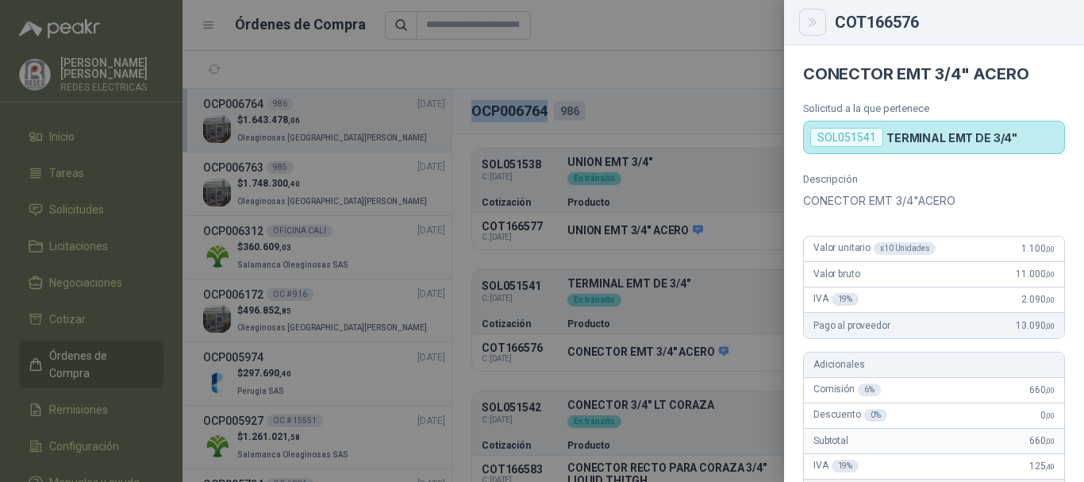
click at [814, 20] on icon "Close" at bounding box center [812, 22] width 7 height 8
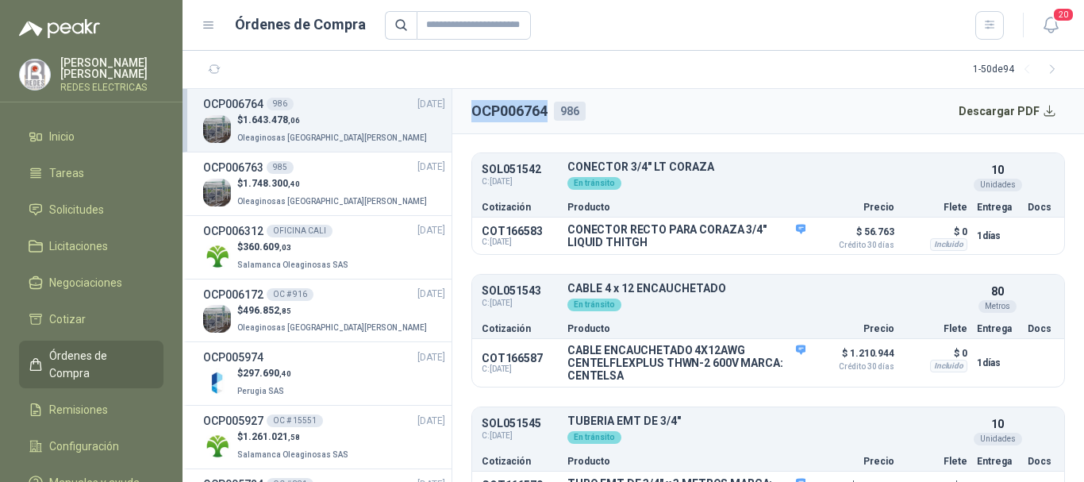
scroll to position [556, 0]
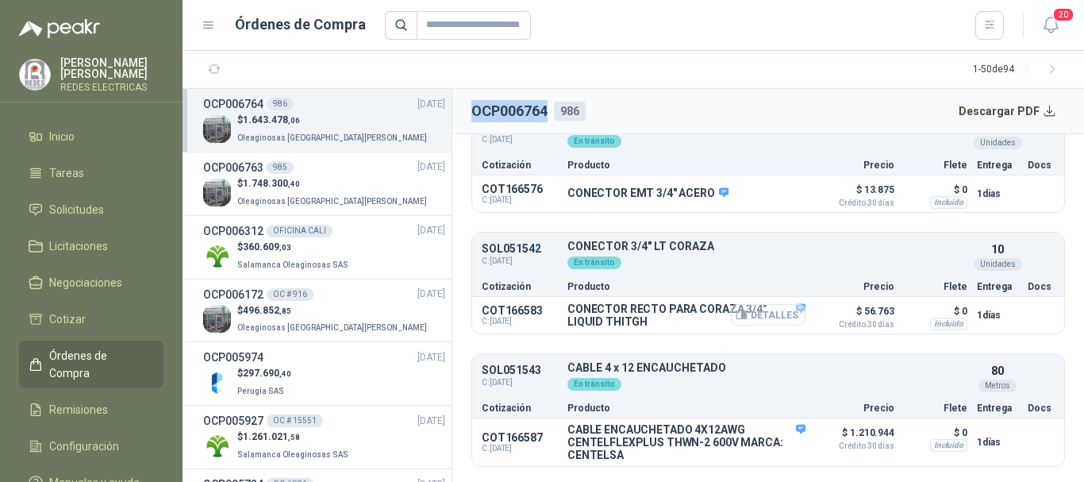
click at [770, 312] on button "Detalles" at bounding box center [768, 314] width 75 height 21
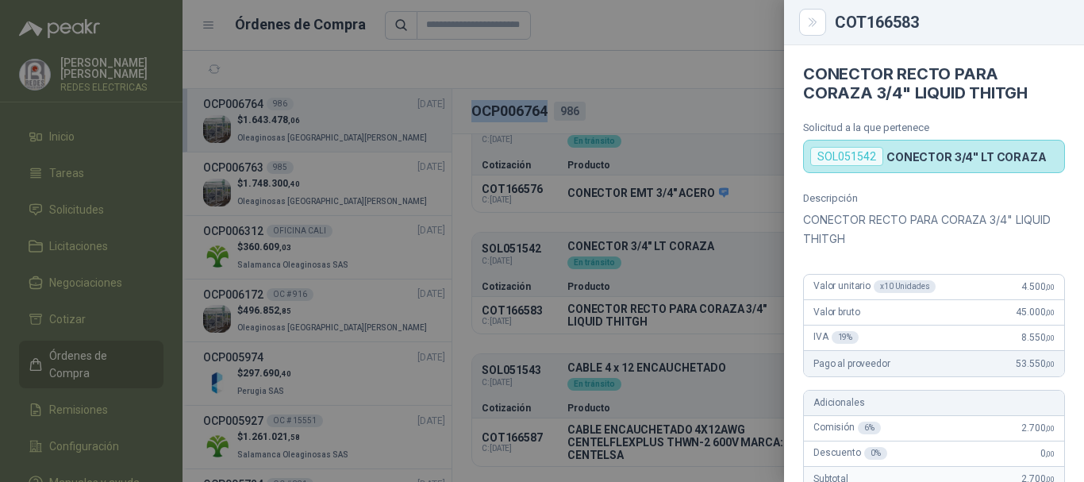
click at [817, 14] on button "Close" at bounding box center [812, 22] width 27 height 27
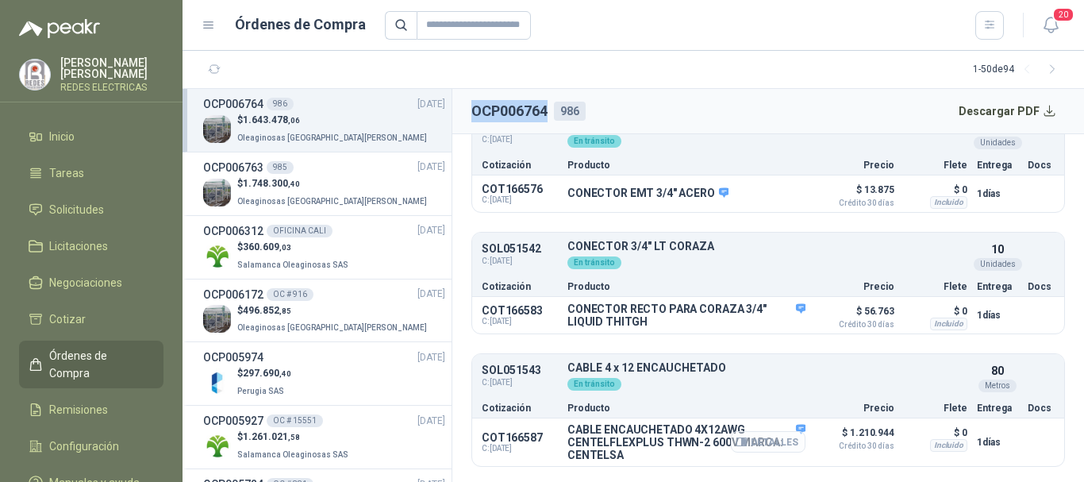
click at [764, 440] on button "Detalles" at bounding box center [768, 441] width 75 height 21
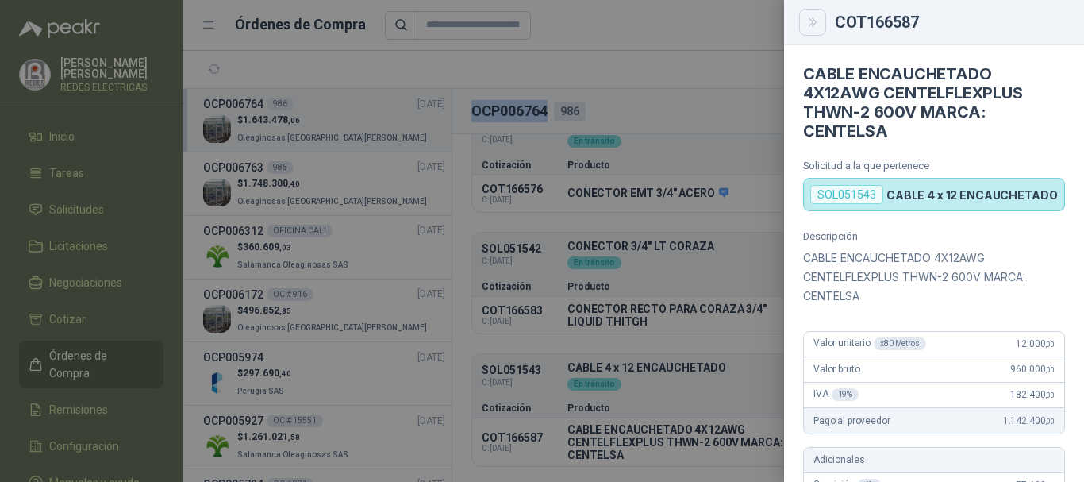
click at [821, 26] on button "Close" at bounding box center [812, 22] width 27 height 27
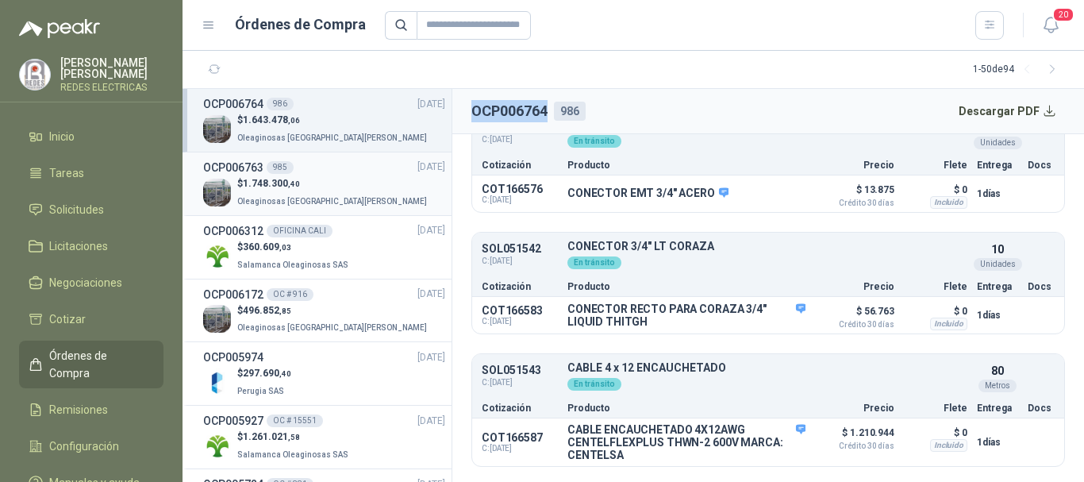
click at [364, 185] on div "$ 1.748.300 ,40 Oleaginosas [GEOGRAPHIC_DATA][PERSON_NAME]" at bounding box center [324, 192] width 242 height 33
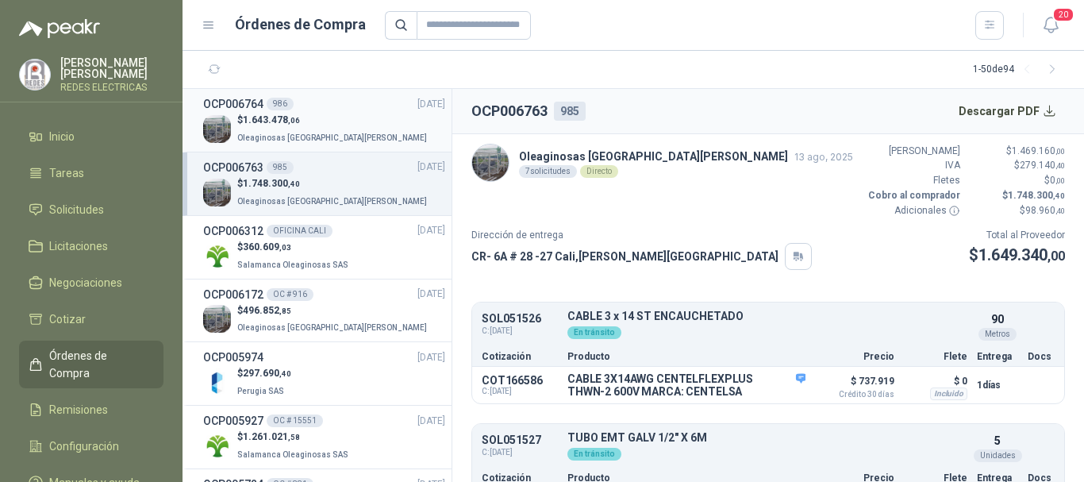
click at [324, 108] on div "OCP006764 986 [DATE]" at bounding box center [324, 103] width 242 height 17
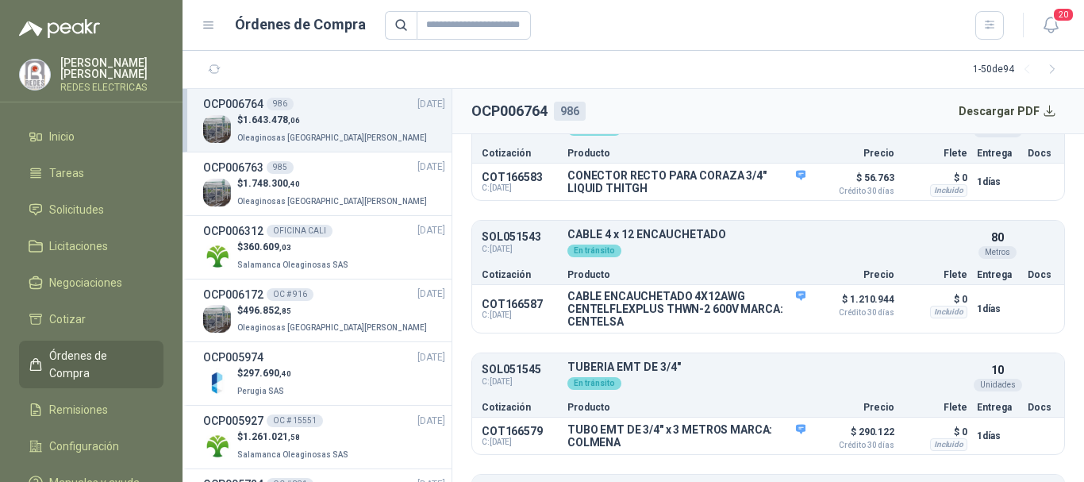
scroll to position [714, 0]
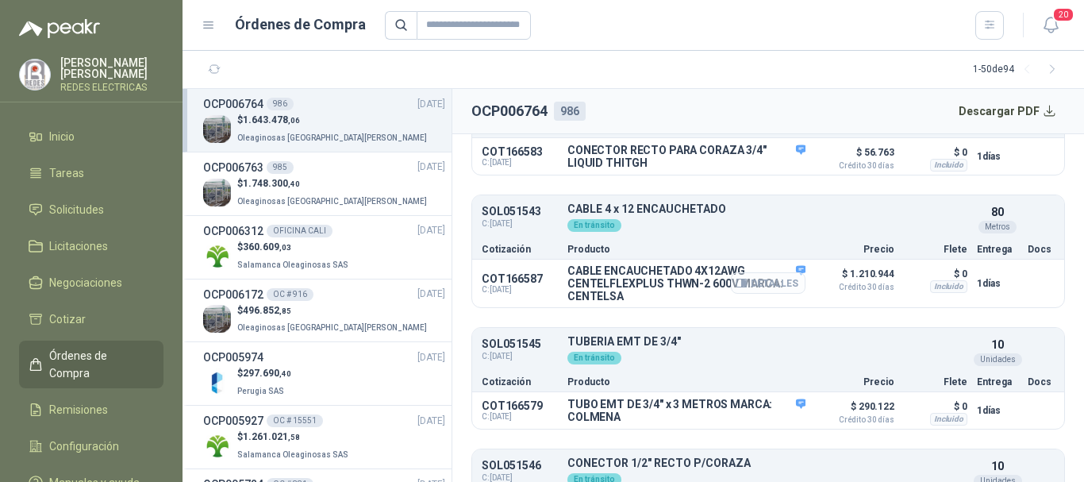
click at [763, 287] on button "Detalles" at bounding box center [768, 282] width 75 height 21
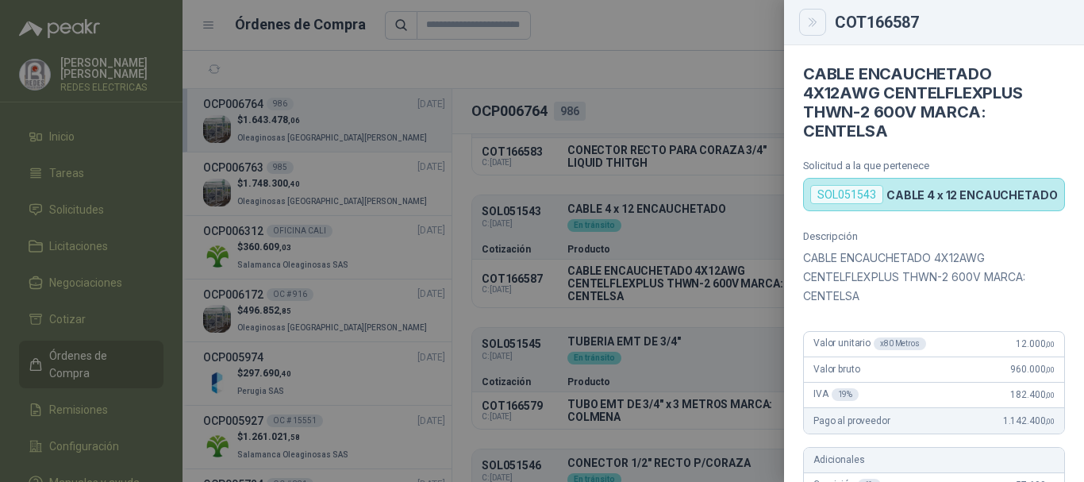
click at [800, 20] on button "Close" at bounding box center [812, 22] width 27 height 27
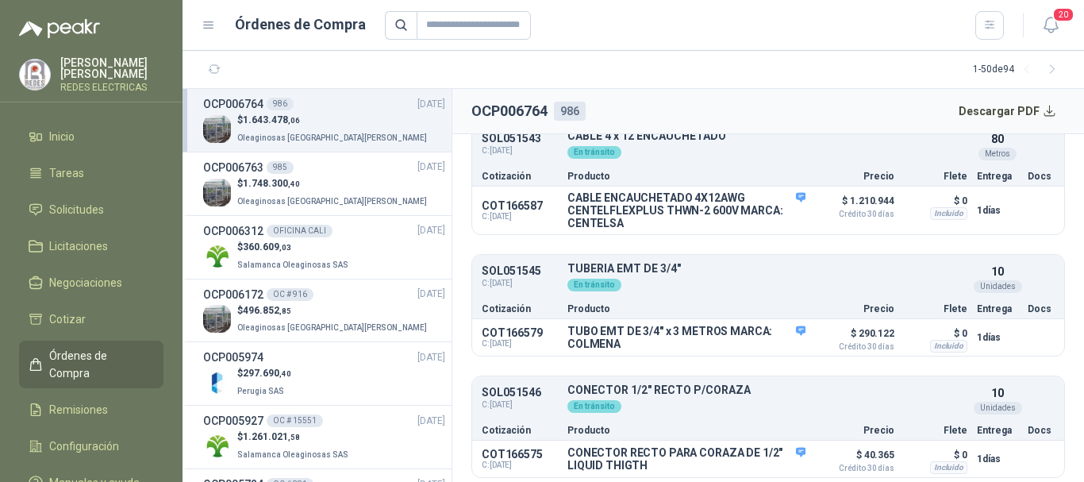
scroll to position [795, 0]
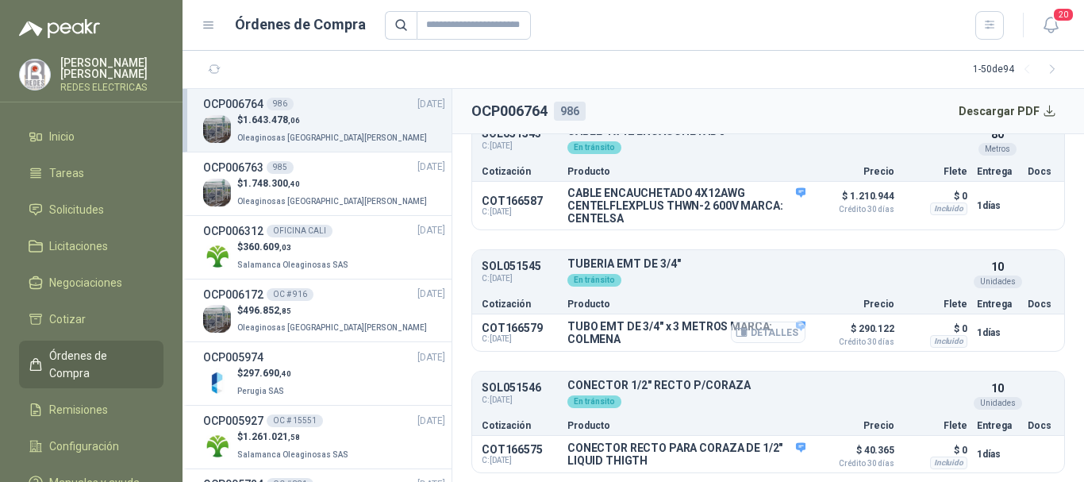
click at [748, 329] on button "Detalles" at bounding box center [768, 331] width 75 height 21
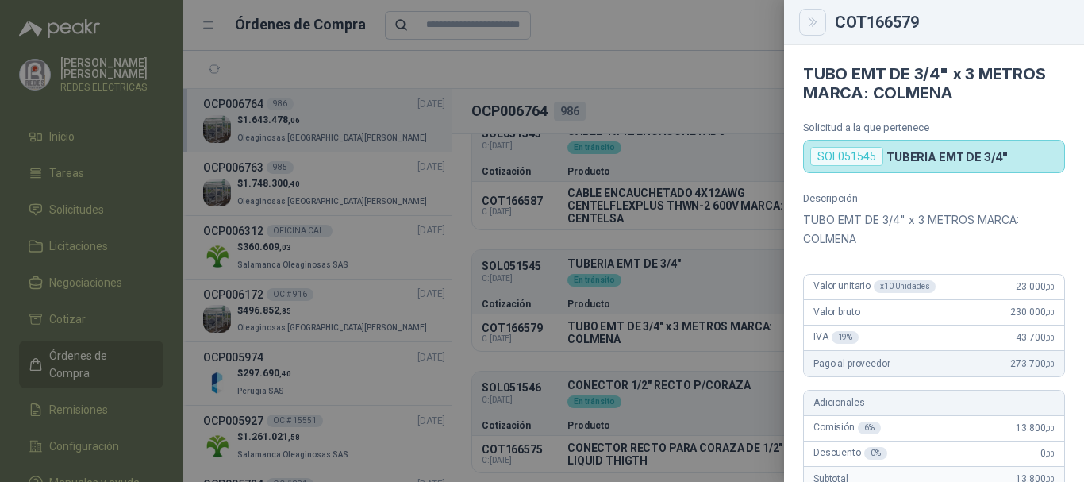
click at [815, 22] on icon "Close" at bounding box center [812, 22] width 13 height 13
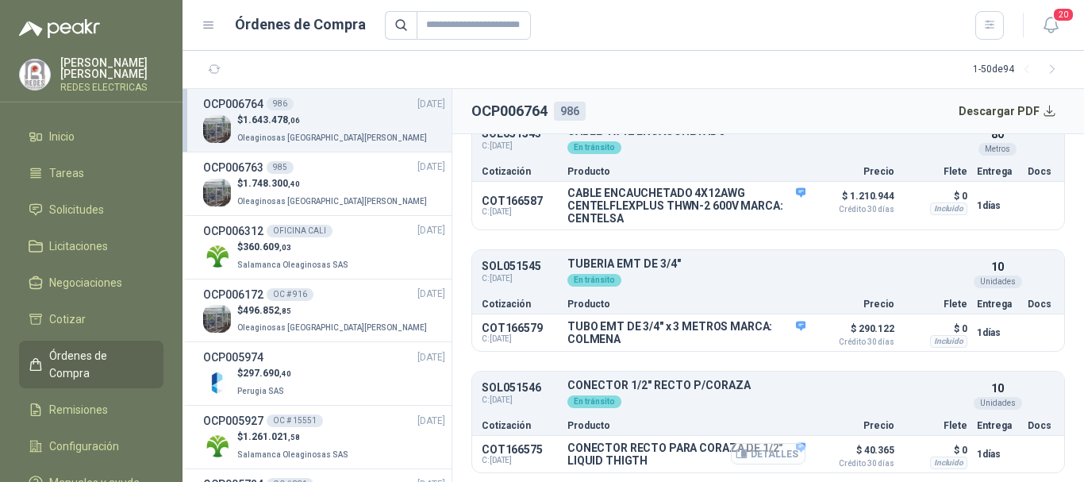
click at [752, 451] on button "Detalles" at bounding box center [768, 453] width 75 height 21
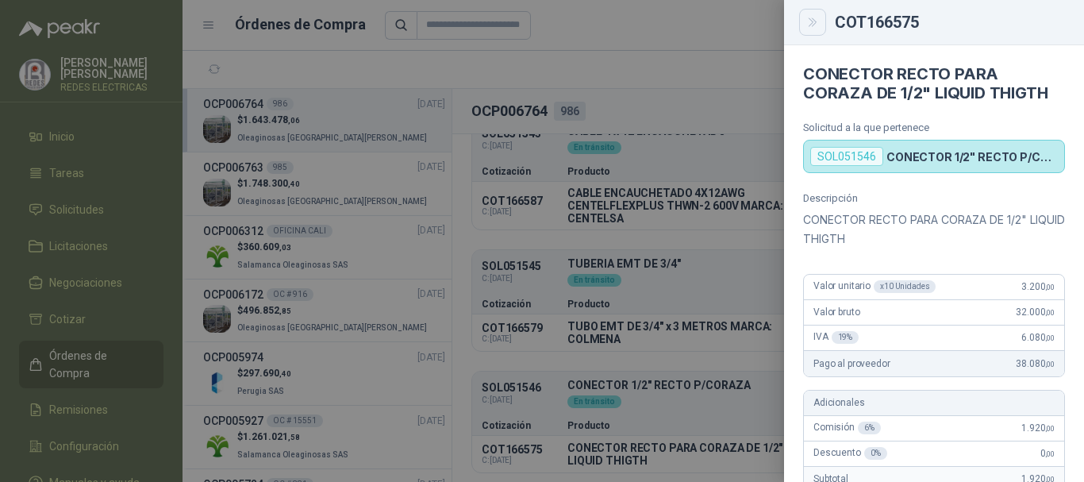
click at [810, 25] on icon "Close" at bounding box center [812, 22] width 7 height 8
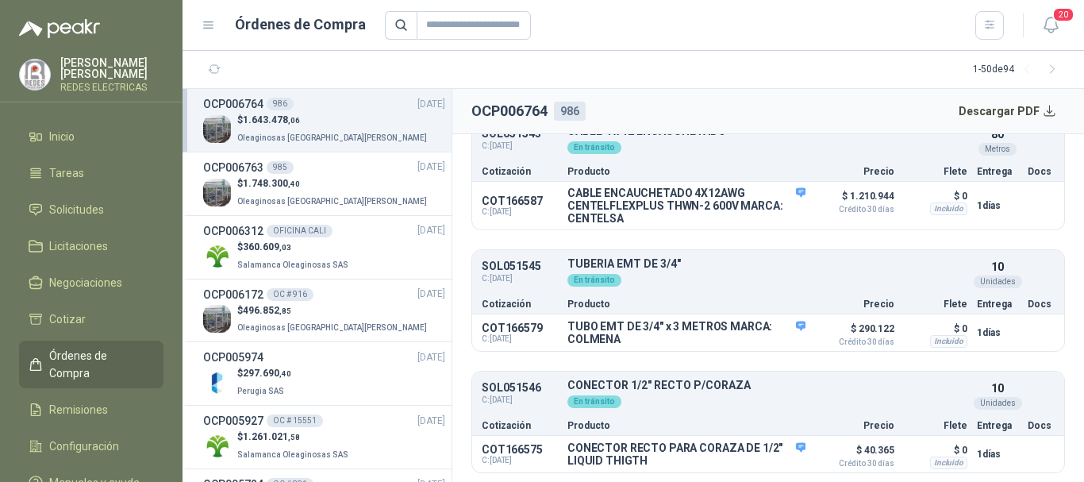
click at [323, 109] on div "OCP006764 986 [DATE]" at bounding box center [324, 103] width 242 height 17
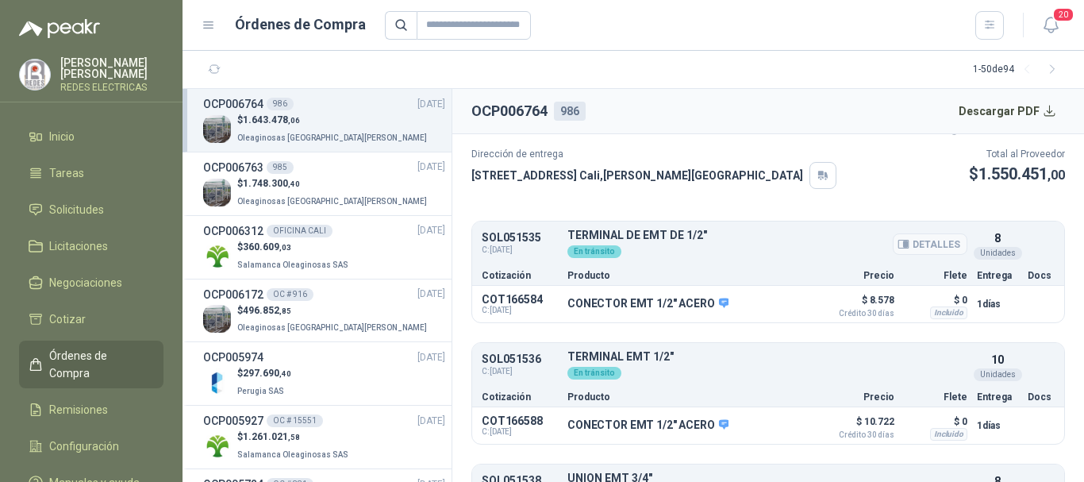
scroll to position [0, 0]
